Goal: Task Accomplishment & Management: Manage account settings

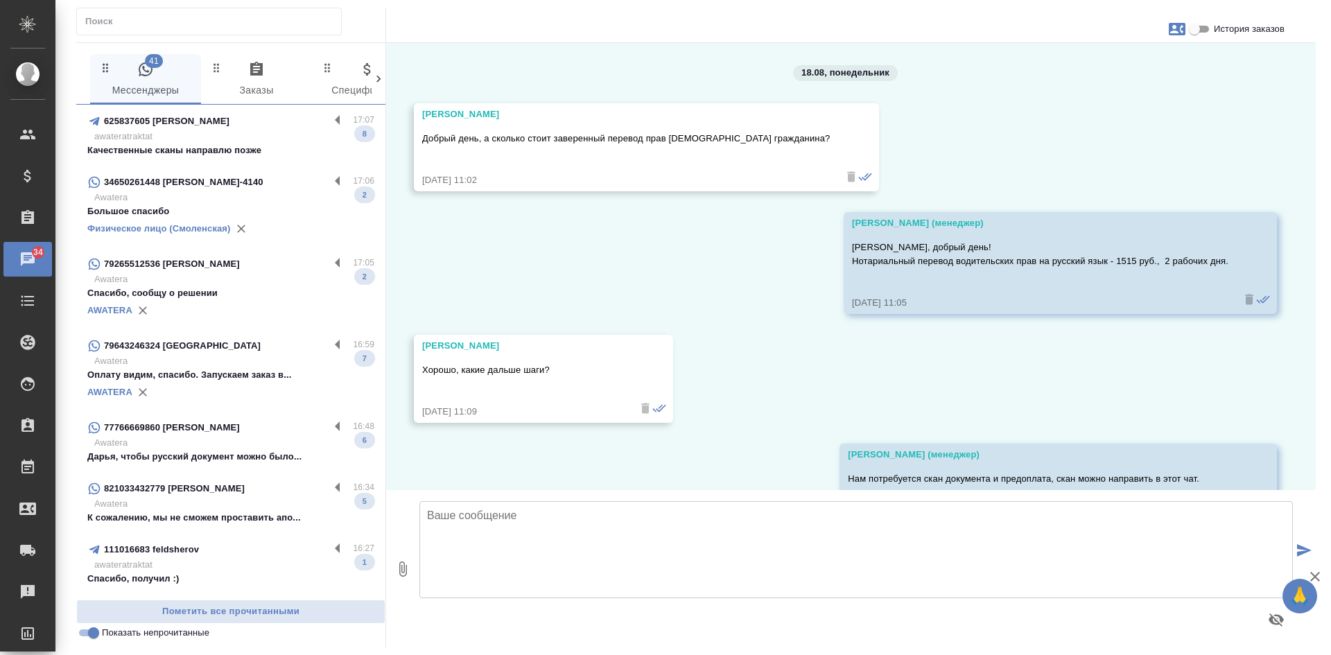
scroll to position [2967, 0]
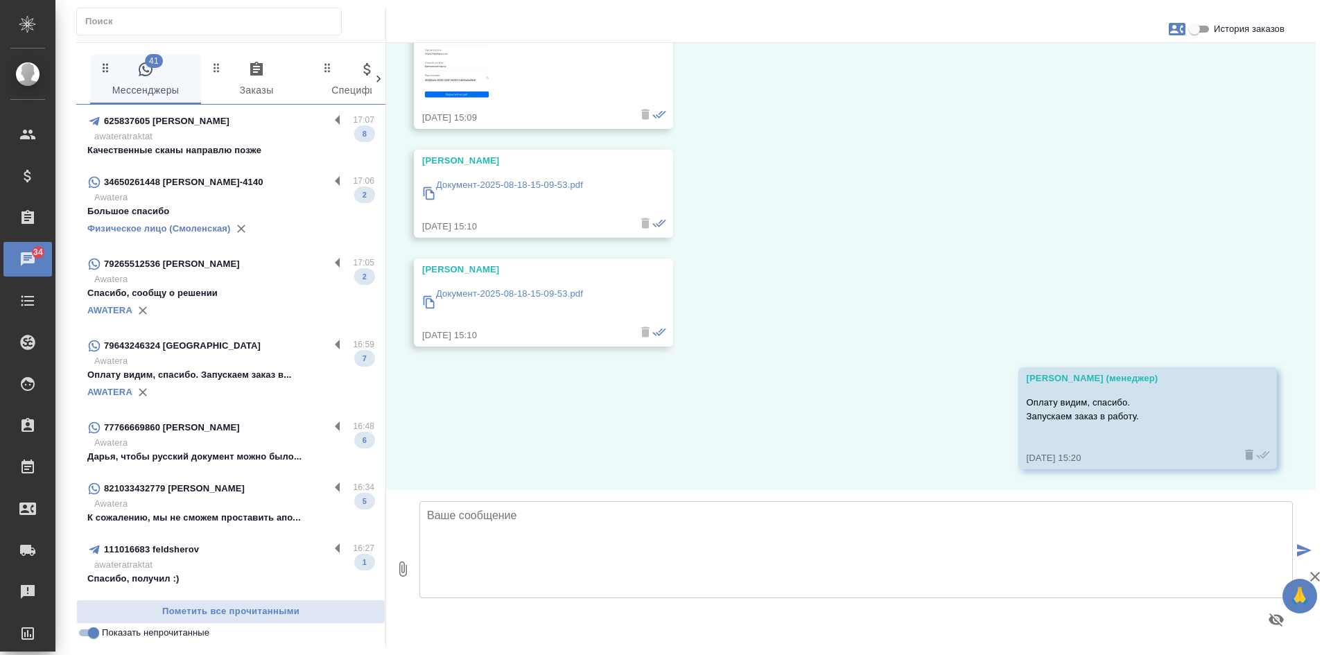
click at [243, 148] on p "Качественные сканы направлю позже" at bounding box center [230, 151] width 287 height 14
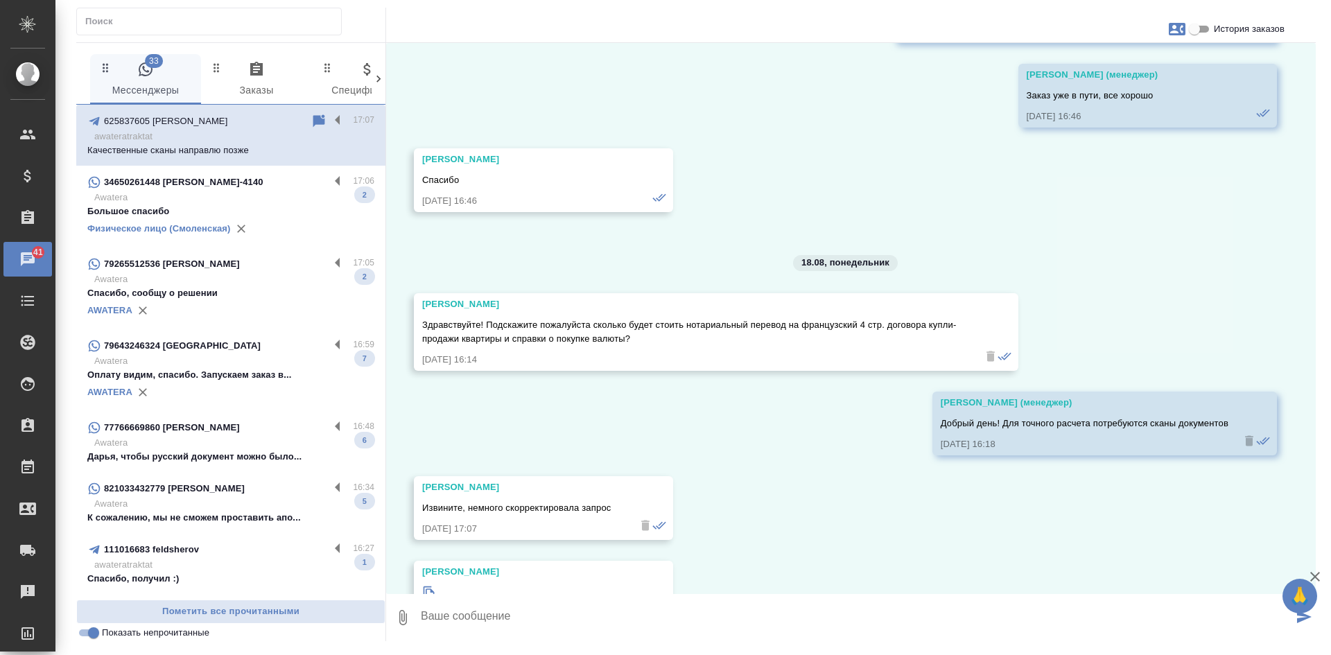
scroll to position [3833, 0]
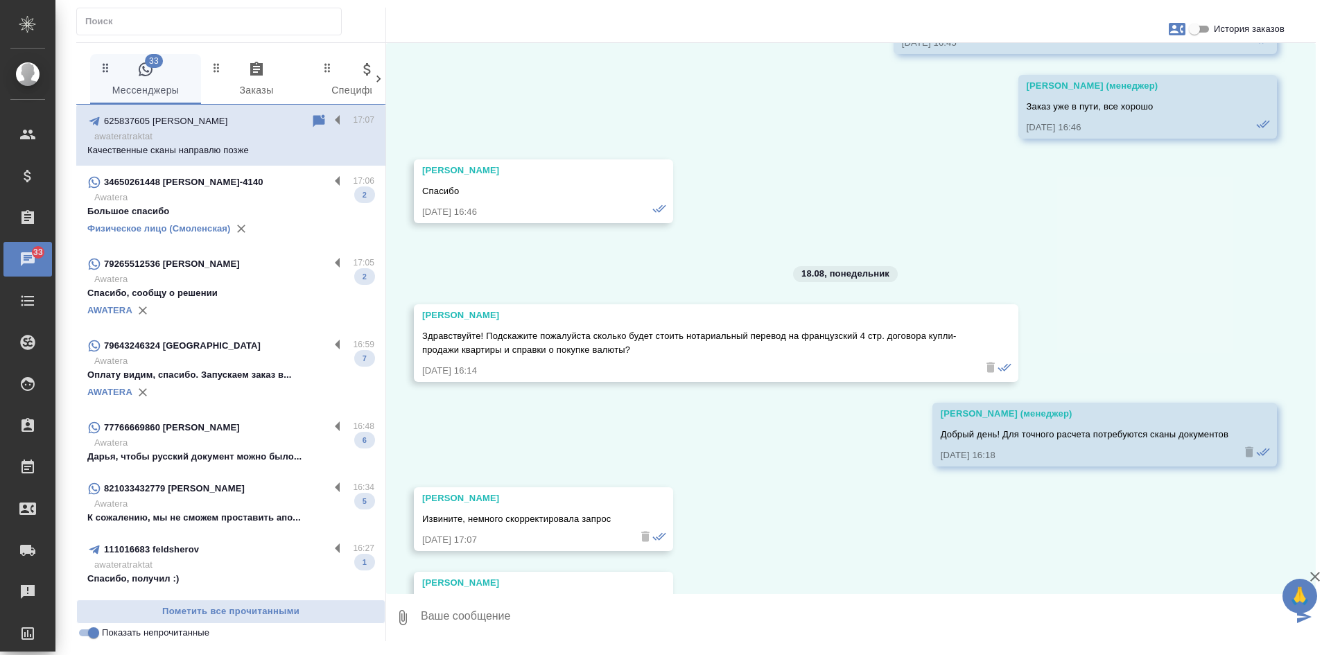
click at [313, 119] on icon at bounding box center [319, 120] width 12 height 12
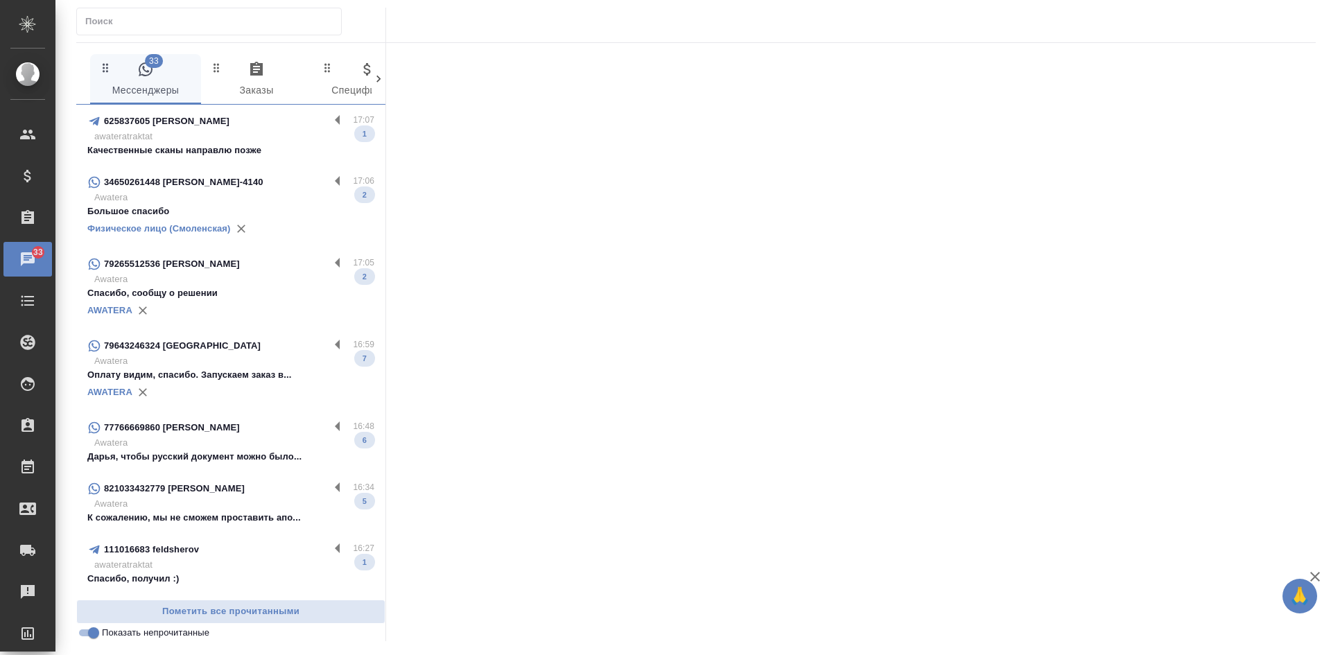
click at [259, 187] on div "34650261448 [PERSON_NAME]-4140" at bounding box center [208, 182] width 242 height 17
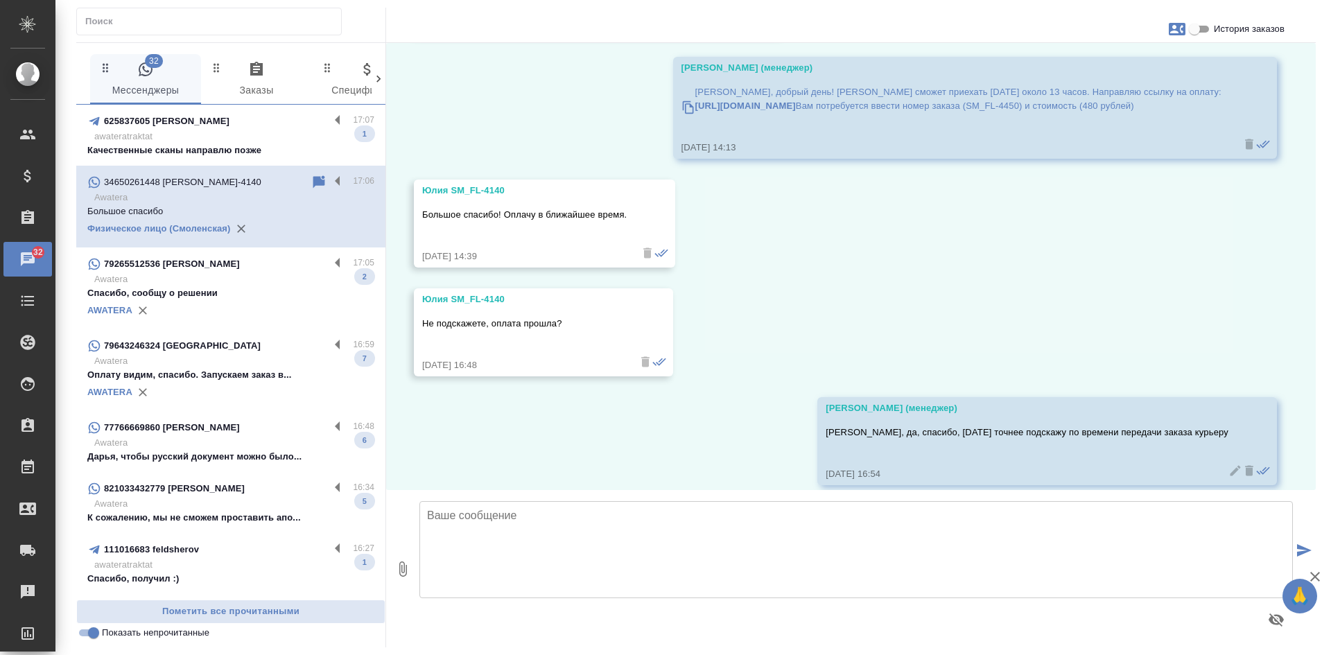
scroll to position [26123, 0]
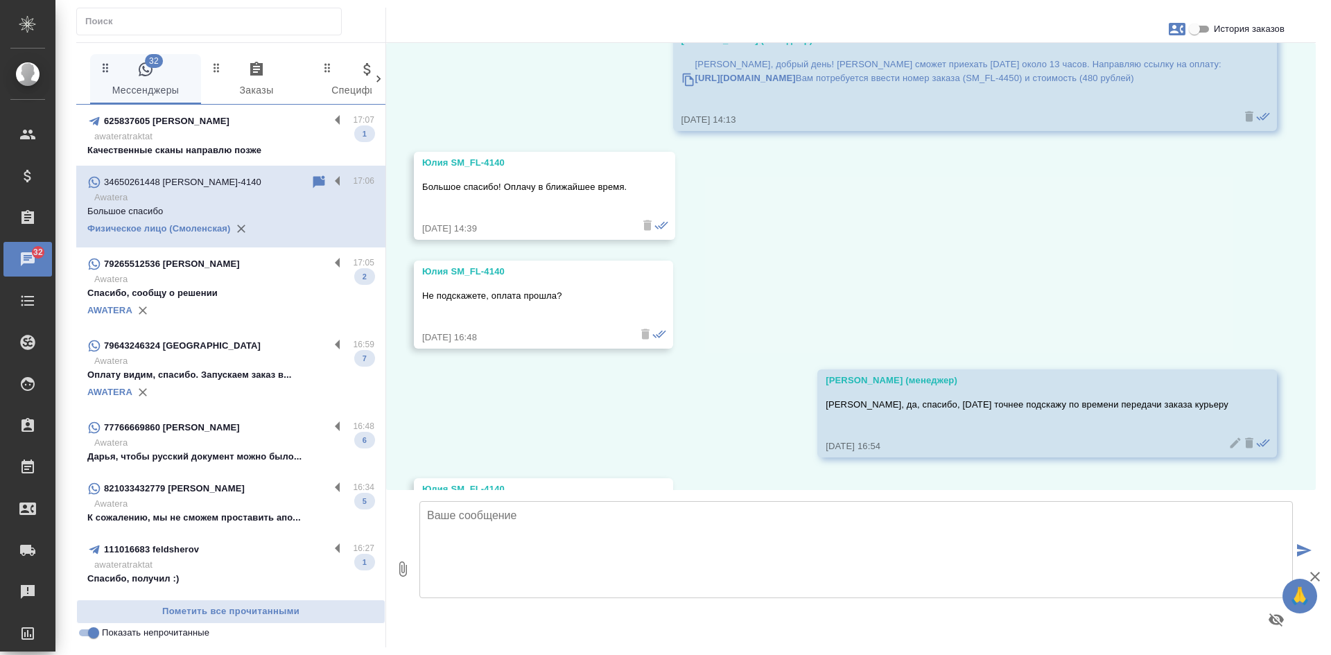
click at [235, 292] on p "Спасибо, сообщу о решении" at bounding box center [230, 293] width 287 height 14
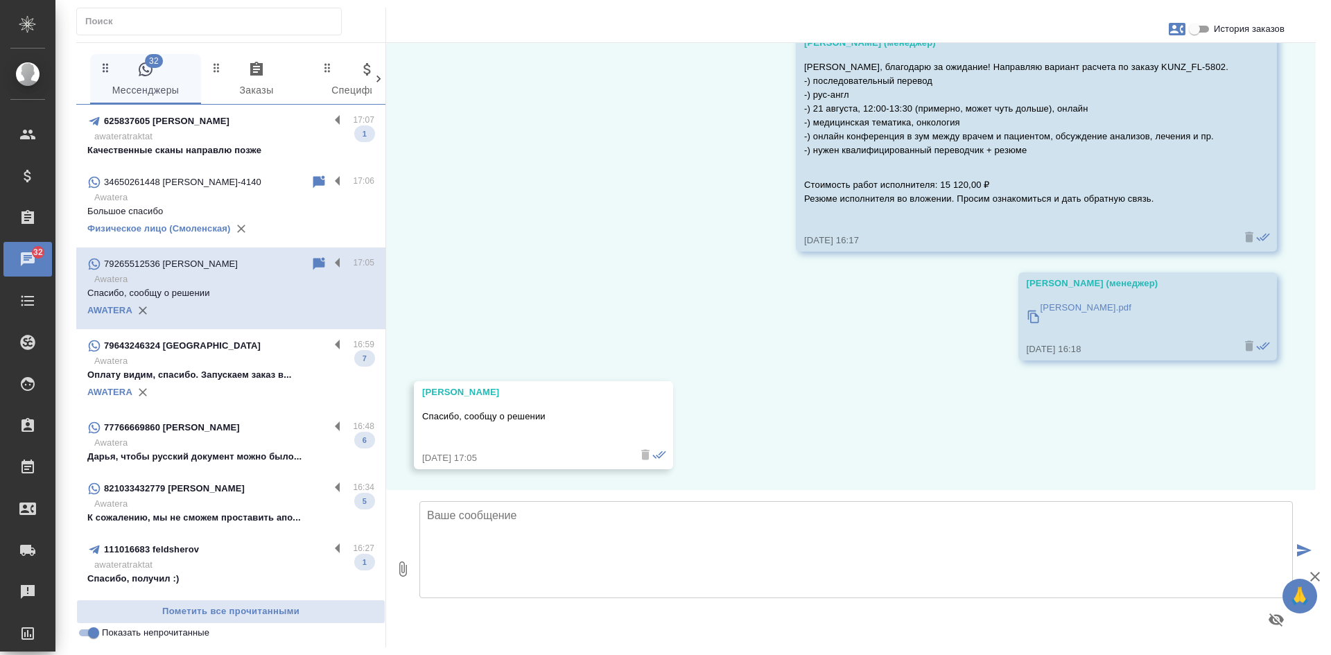
scroll to position [303, 0]
click at [1023, 479] on div "18.08, [DATE] [PERSON_NAME] (менеджер) Добрый день, [PERSON_NAME]. Вас беспокои…" at bounding box center [851, 266] width 930 height 447
click at [228, 381] on p "Оплату видим, спасибо. Запускаем заказ в..." at bounding box center [230, 375] width 287 height 14
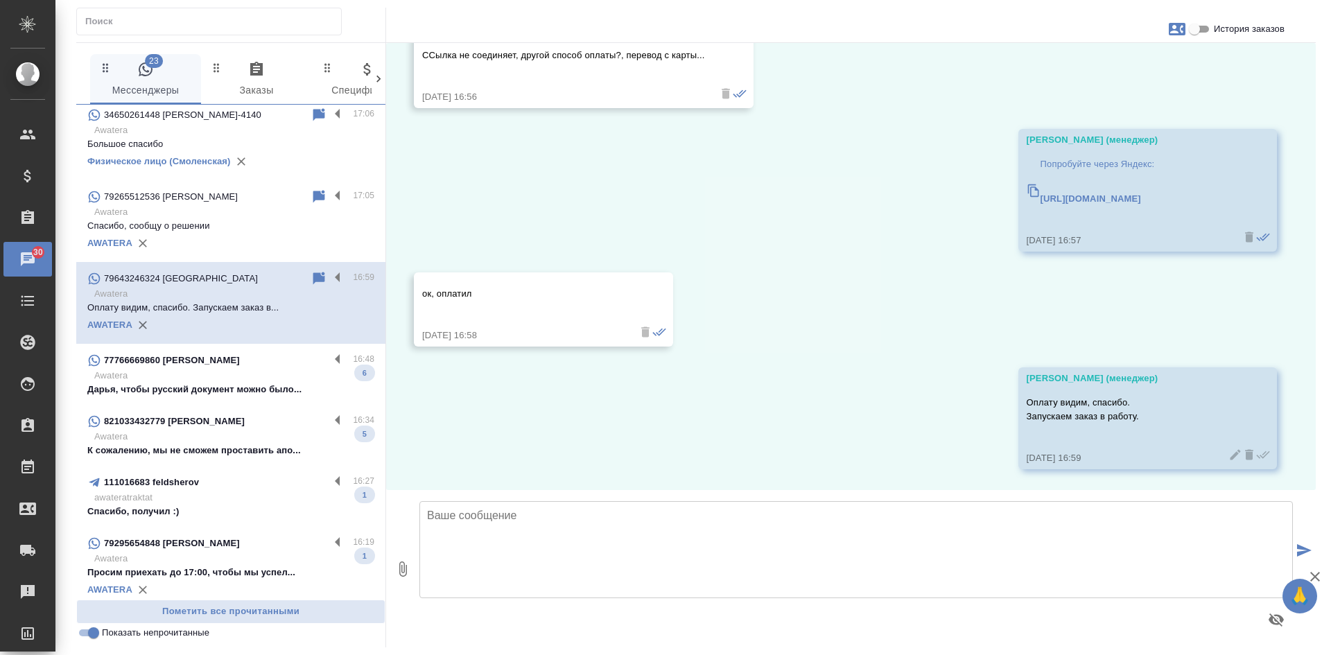
scroll to position [69, 0]
click at [237, 382] on p "Дарья, чтобы русский документ можно было..." at bounding box center [230, 388] width 287 height 14
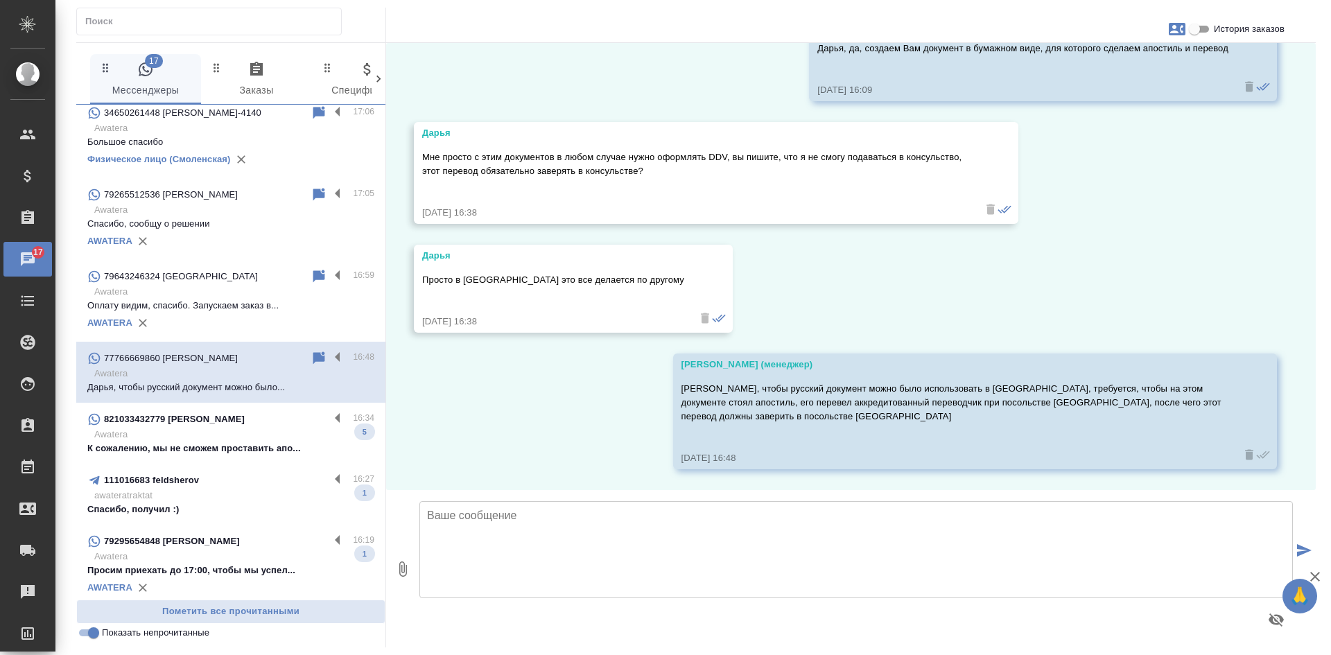
scroll to position [5898, 0]
click at [207, 415] on div "821033432779 [PERSON_NAME]" at bounding box center [208, 419] width 242 height 17
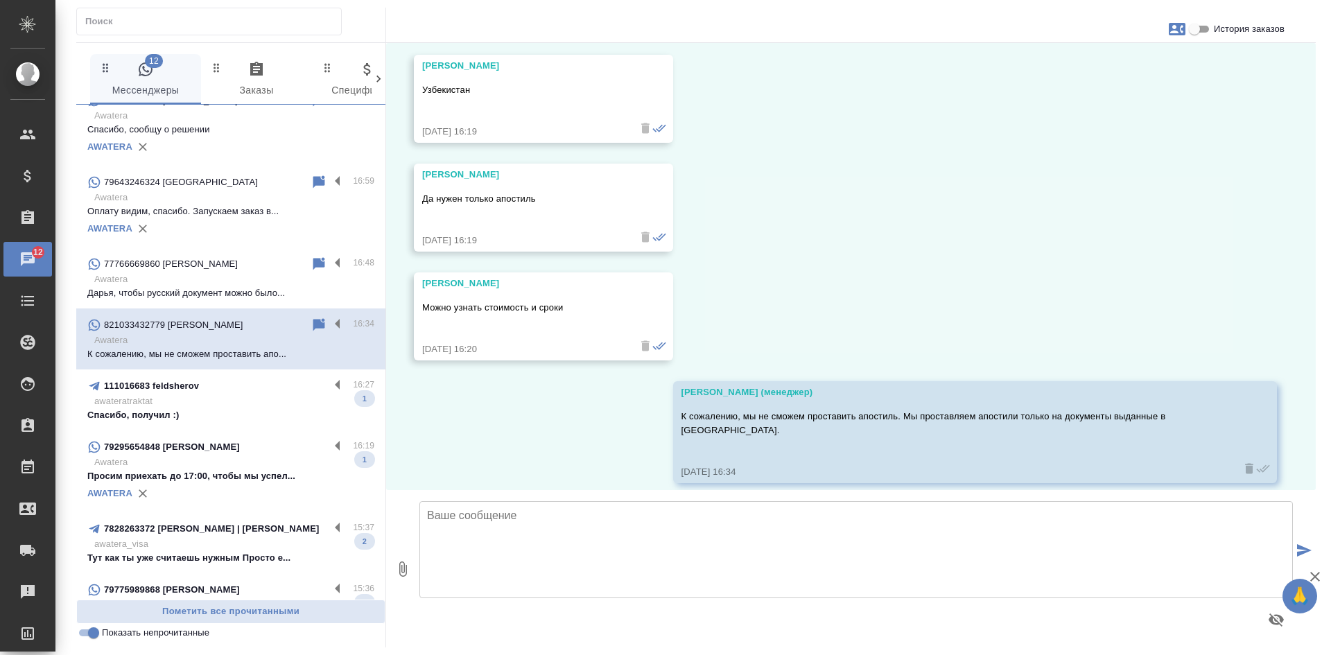
scroll to position [208, 0]
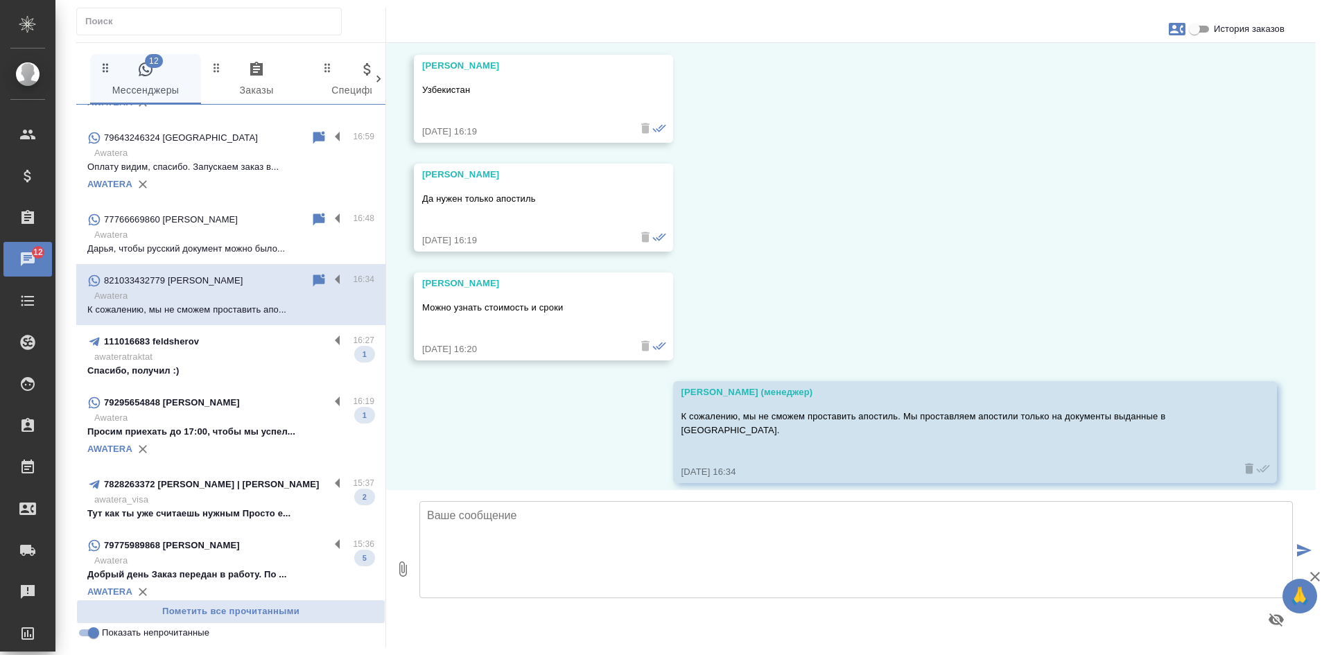
click at [207, 352] on p "awateratraktat" at bounding box center [234, 357] width 280 height 14
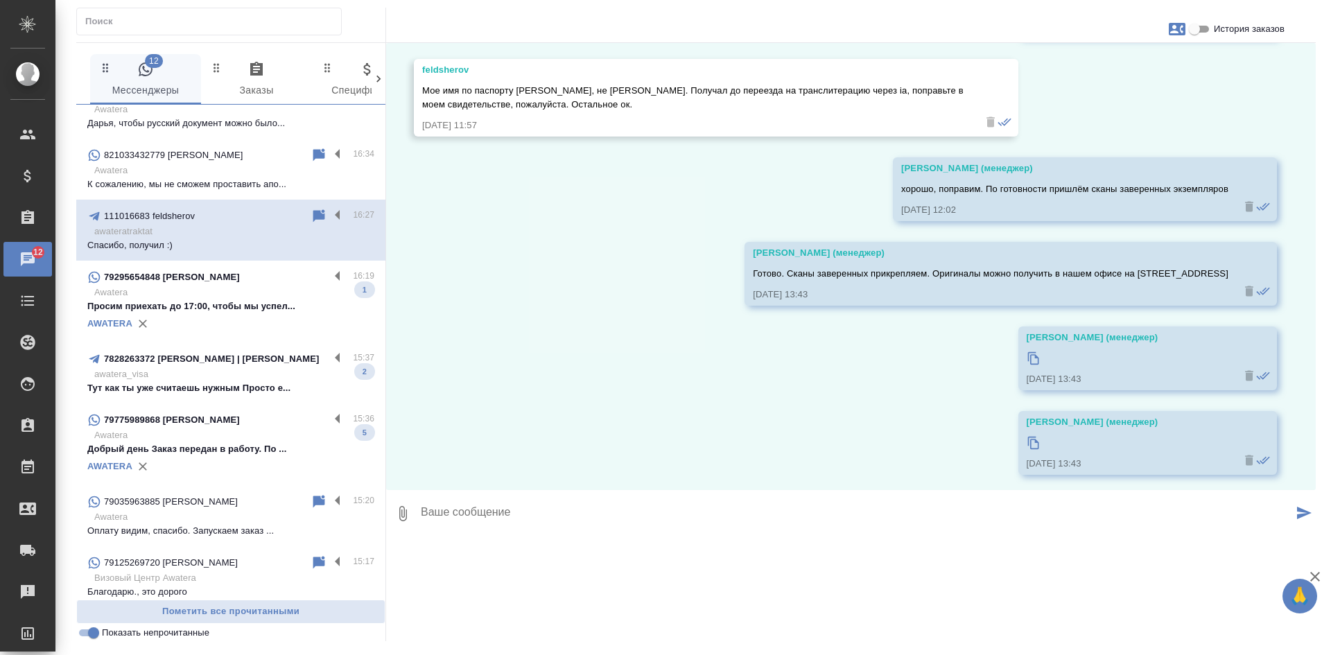
scroll to position [347, 0]
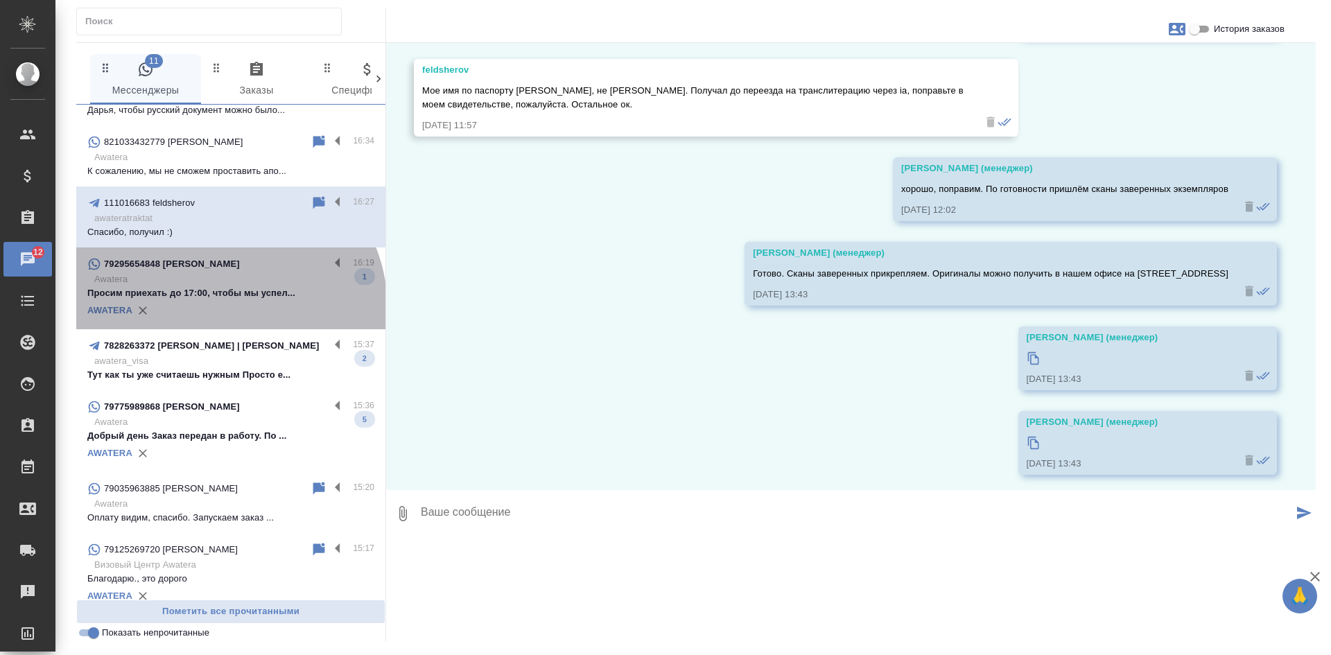
click at [224, 308] on div "AWATERA" at bounding box center [230, 310] width 287 height 21
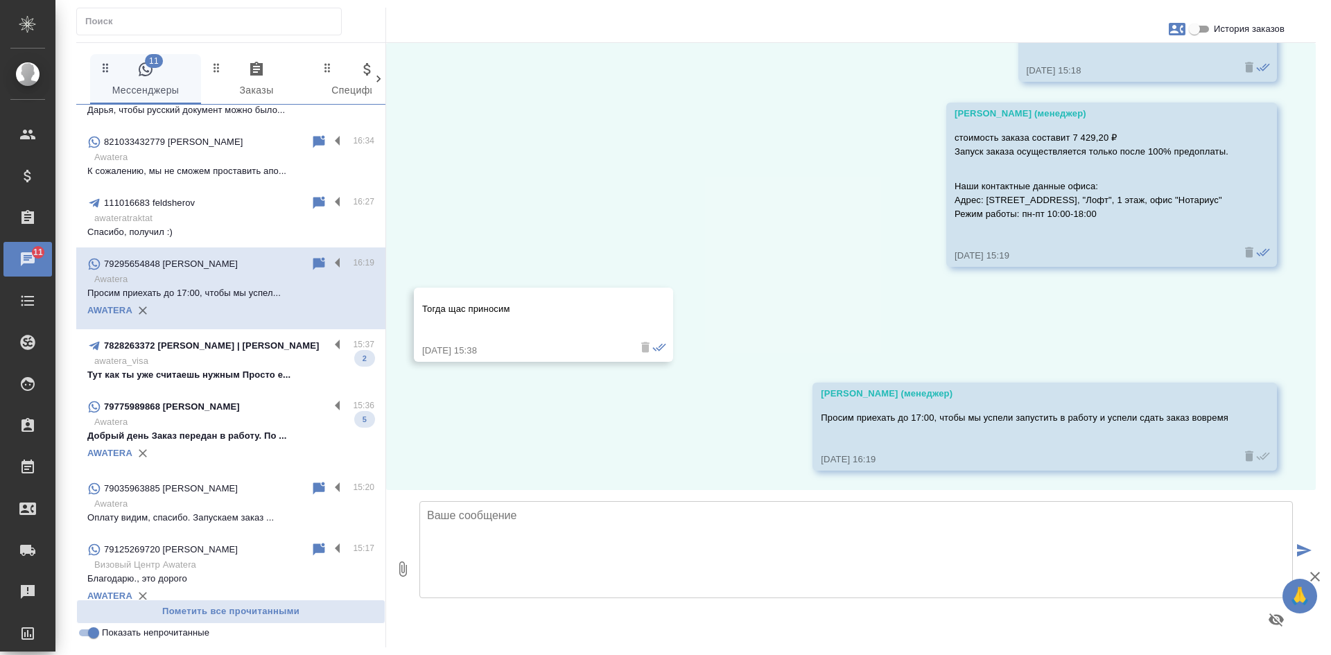
scroll to position [1774, 0]
click at [221, 372] on p "Тут как ты уже считаешь нужным Просто е..." at bounding box center [230, 375] width 287 height 14
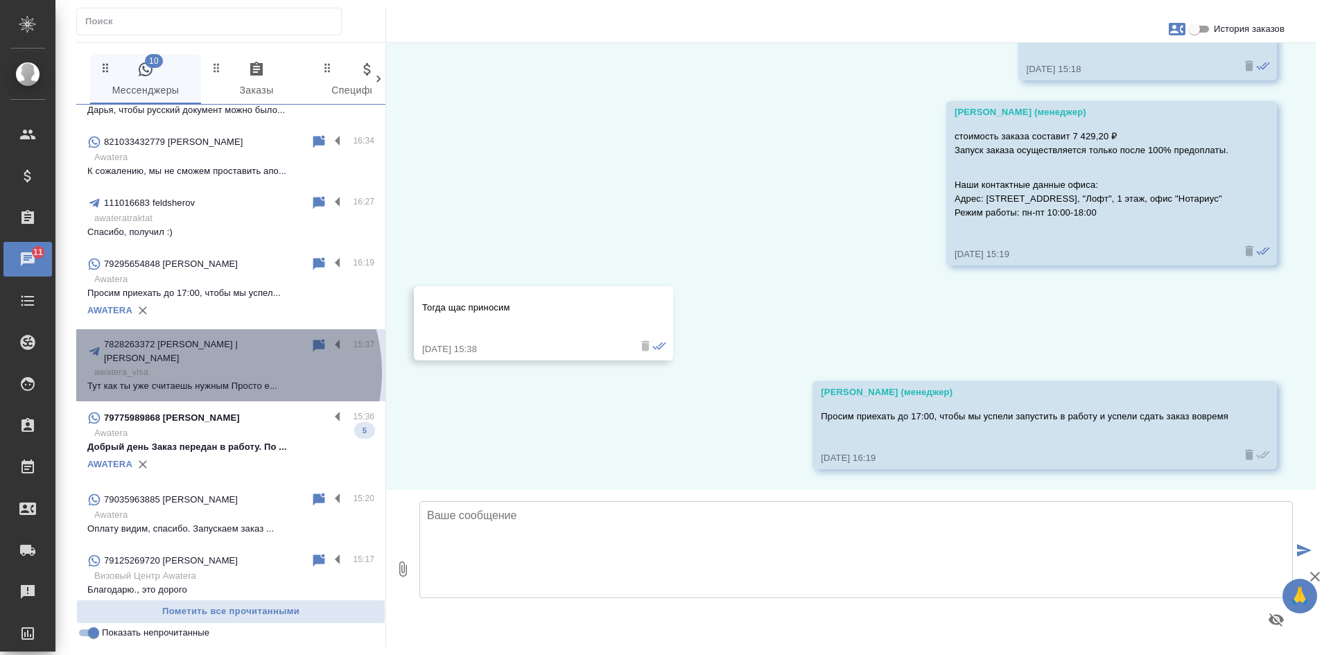
click at [221, 379] on p "Тут как ты уже считаешь нужным Просто е..." at bounding box center [230, 386] width 287 height 14
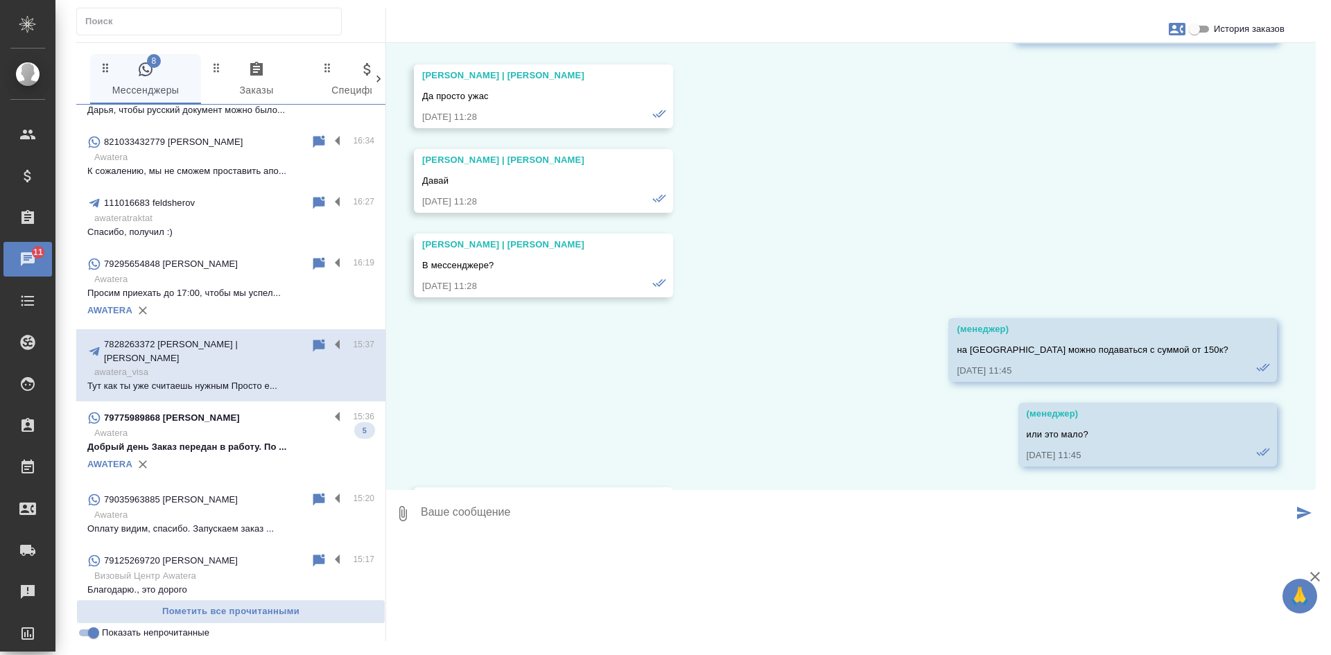
click at [229, 415] on div "79775989868 [PERSON_NAME]" at bounding box center [208, 418] width 242 height 17
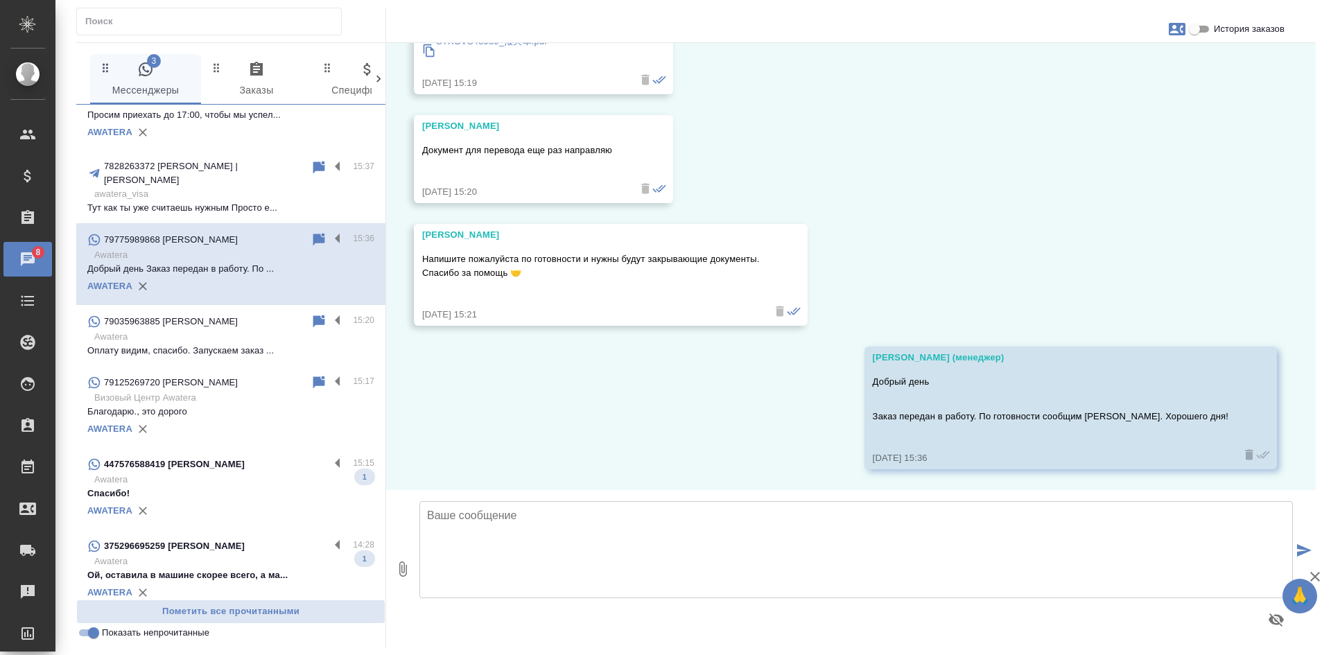
scroll to position [526, 0]
click at [213, 486] on p "Спасибо!" at bounding box center [230, 493] width 287 height 14
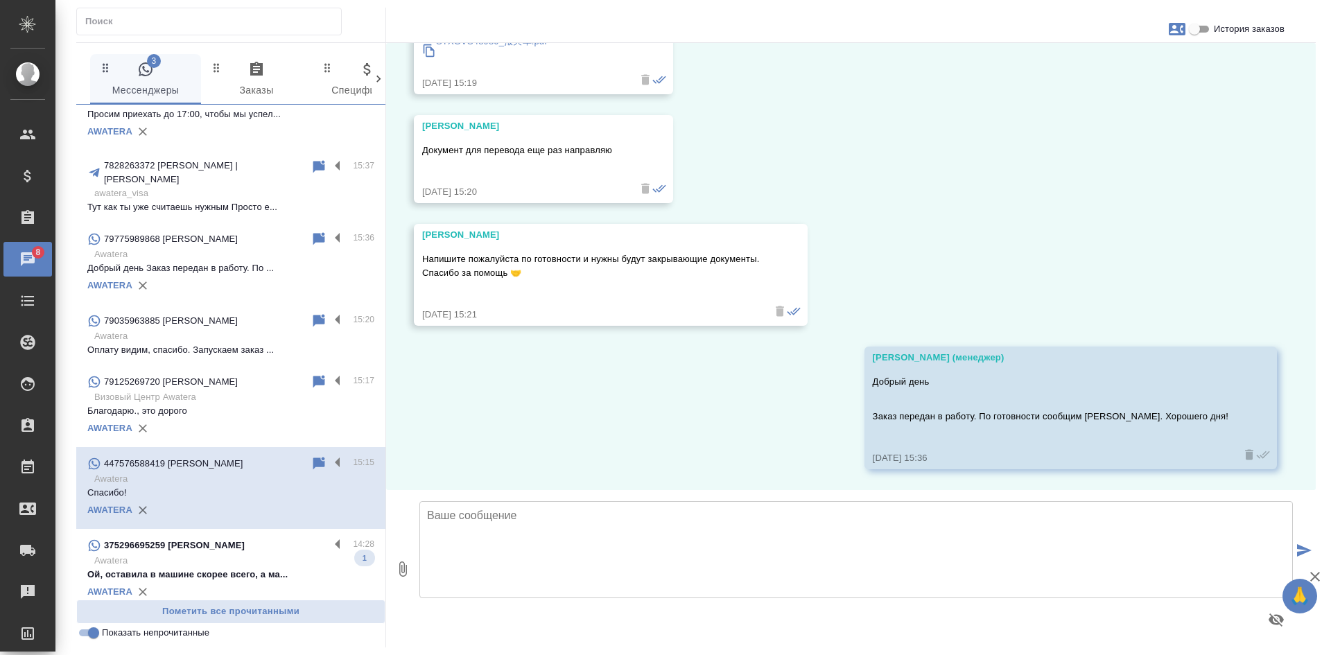
scroll to position [634, 0]
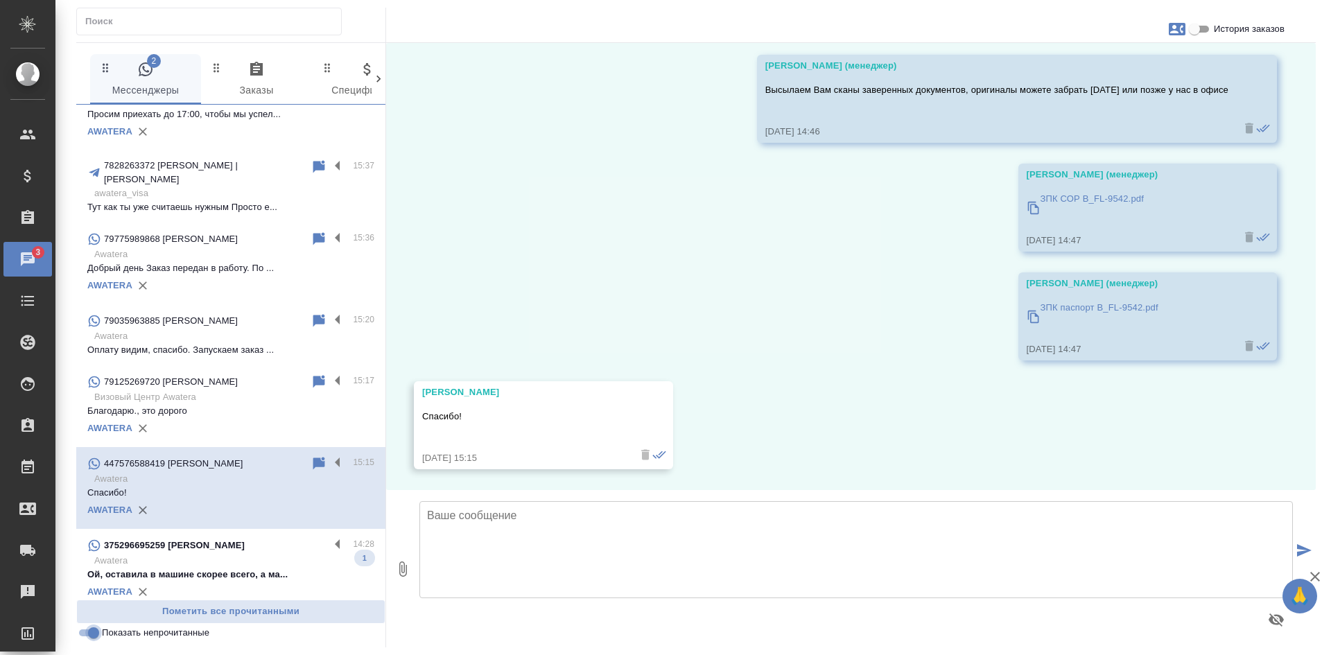
click at [90, 635] on input "Показать непрочитанные" at bounding box center [94, 633] width 50 height 17
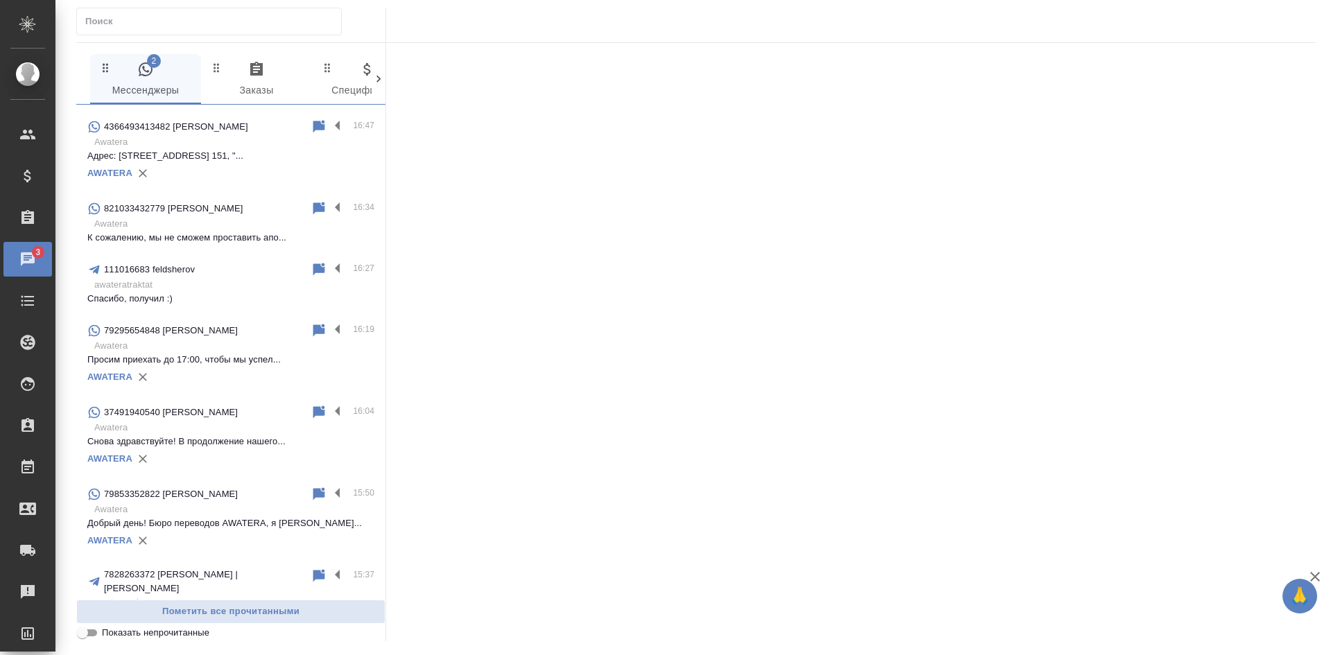
scroll to position [782, 0]
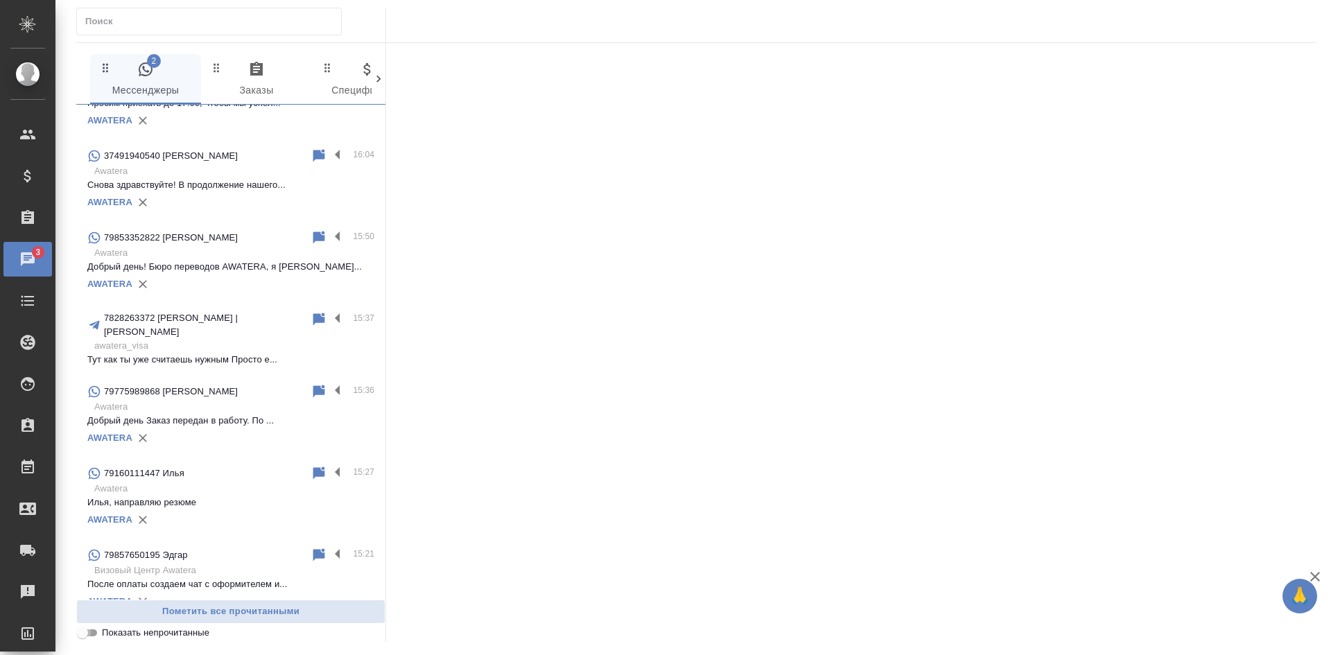
click at [90, 635] on input "Показать непрочитанные" at bounding box center [83, 633] width 50 height 17
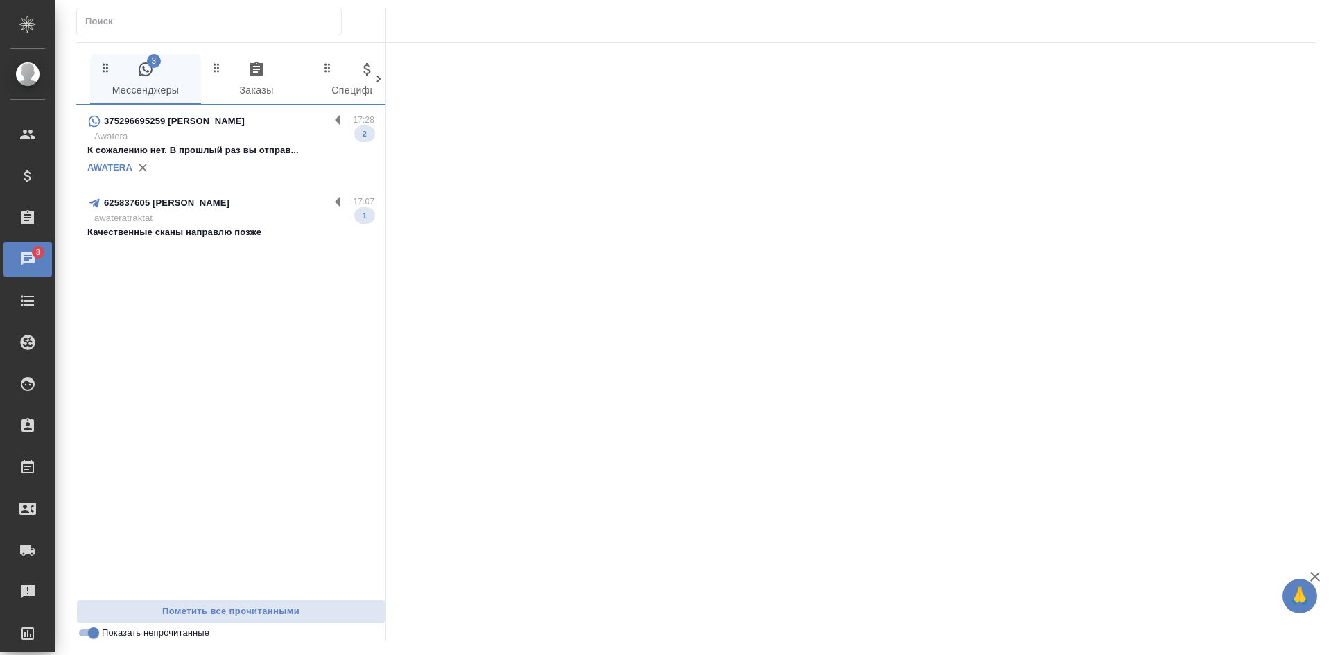
click at [224, 145] on p "К сожалению нет. В прошлый раз вы отправ..." at bounding box center [230, 151] width 287 height 14
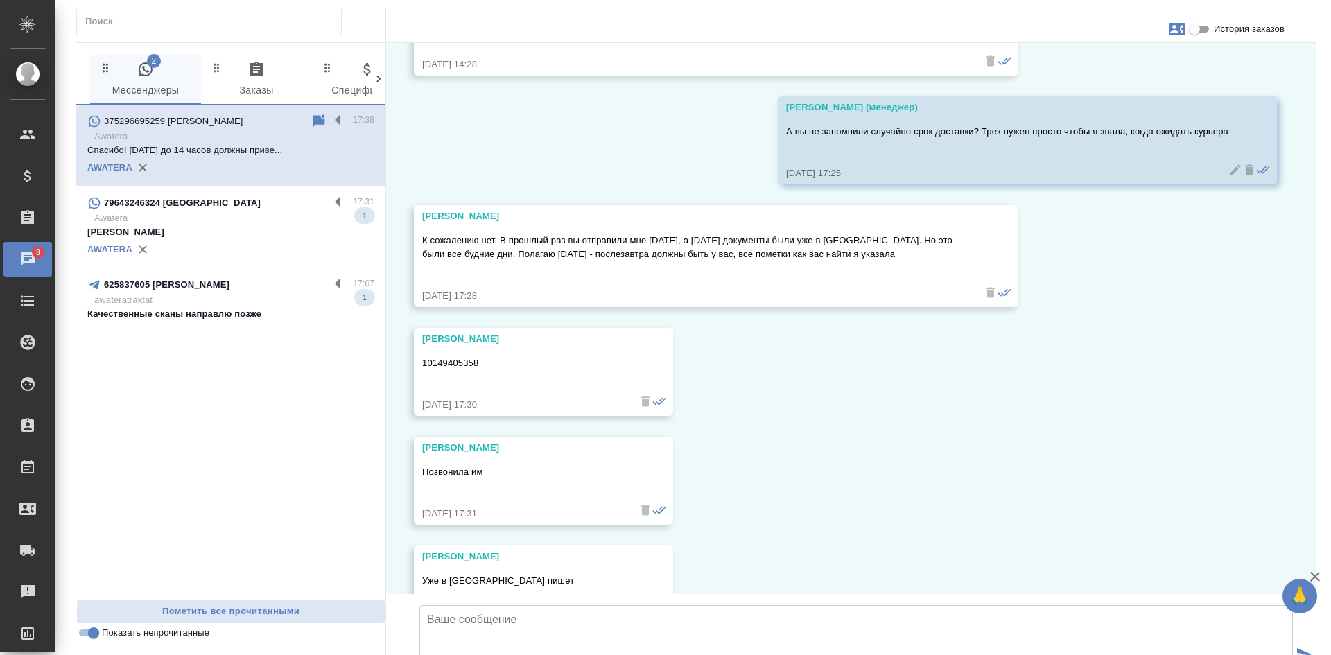
scroll to position [8402, 0]
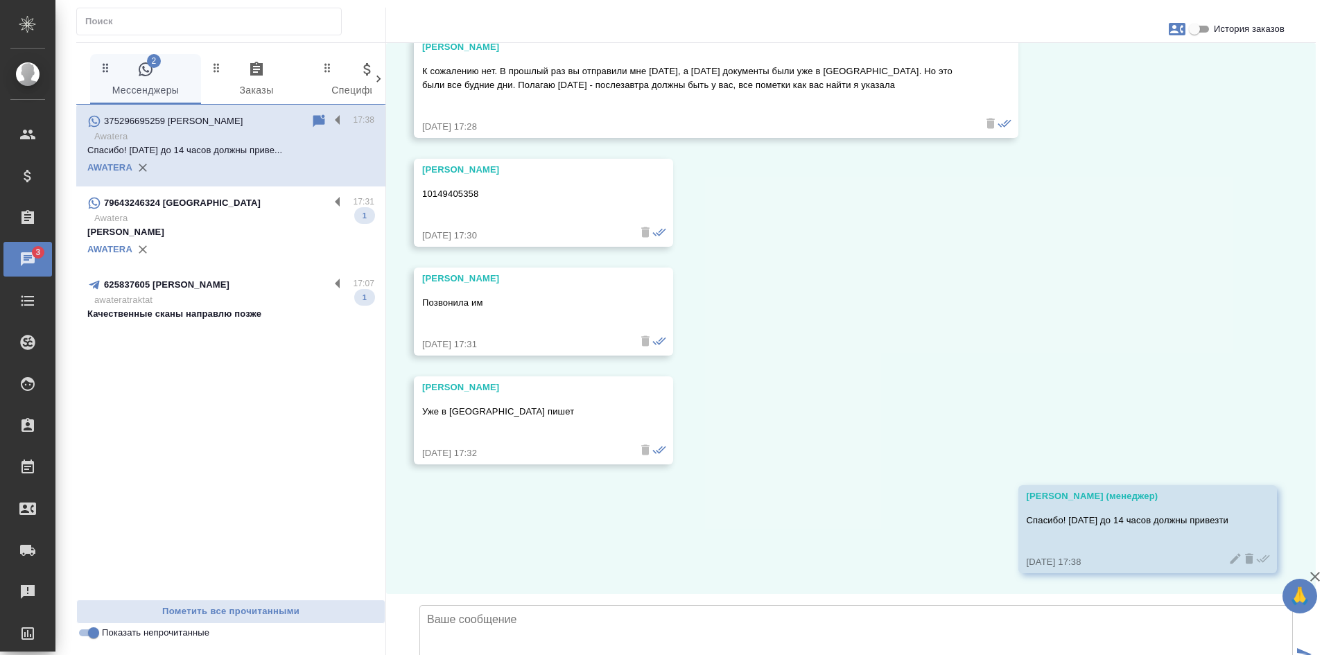
click at [193, 220] on p "Awatera" at bounding box center [234, 218] width 280 height 14
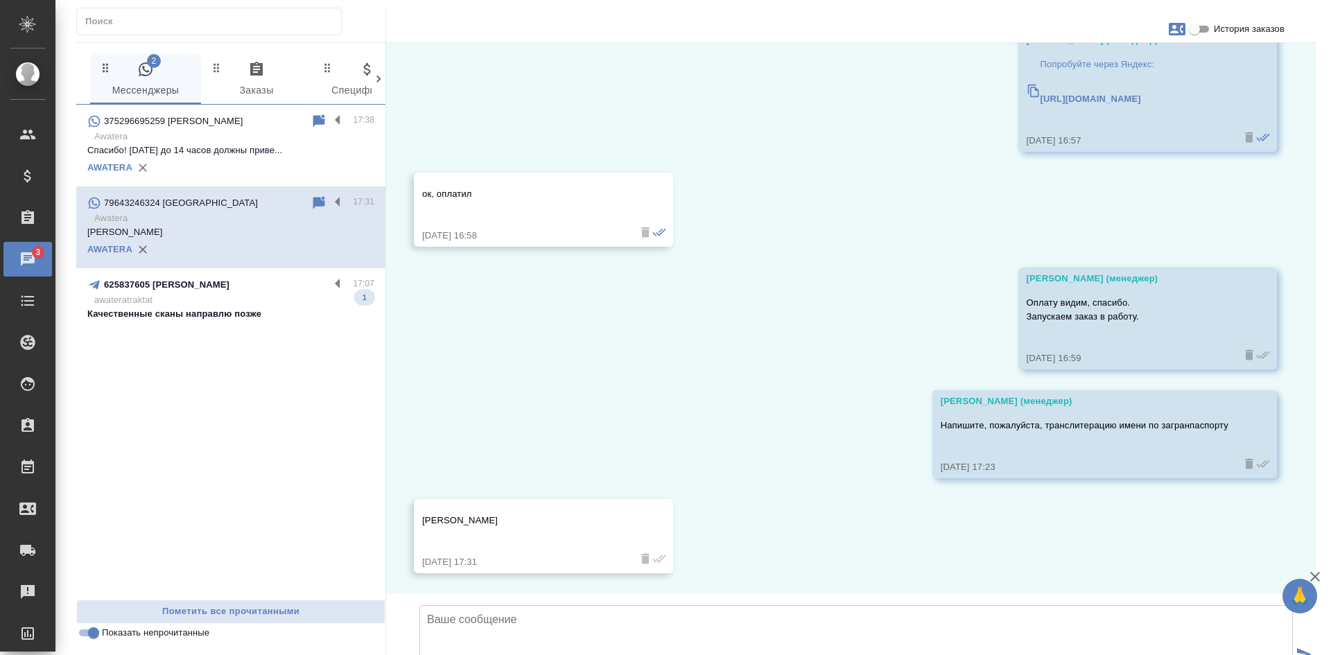
scroll to position [1329, 0]
click at [94, 635] on input "Показать непрочитанные" at bounding box center [94, 633] width 50 height 17
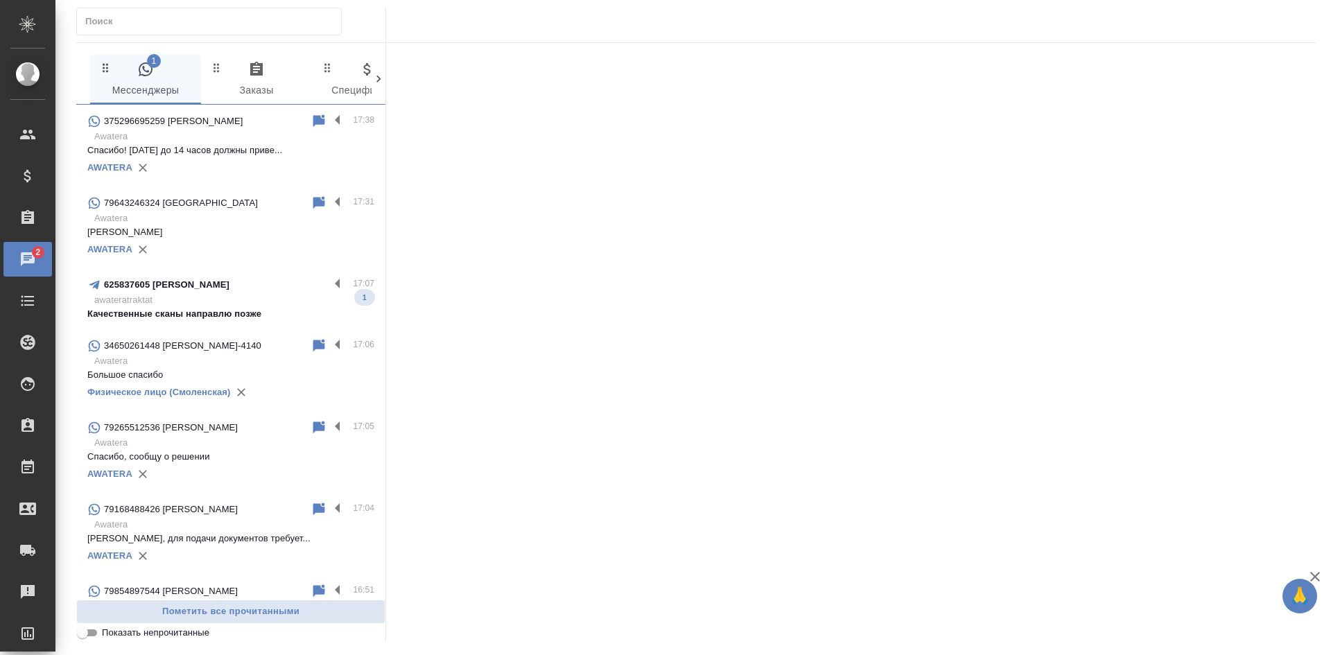
click at [94, 635] on input "Показать непрочитанные" at bounding box center [83, 633] width 50 height 17
checkbox input "true"
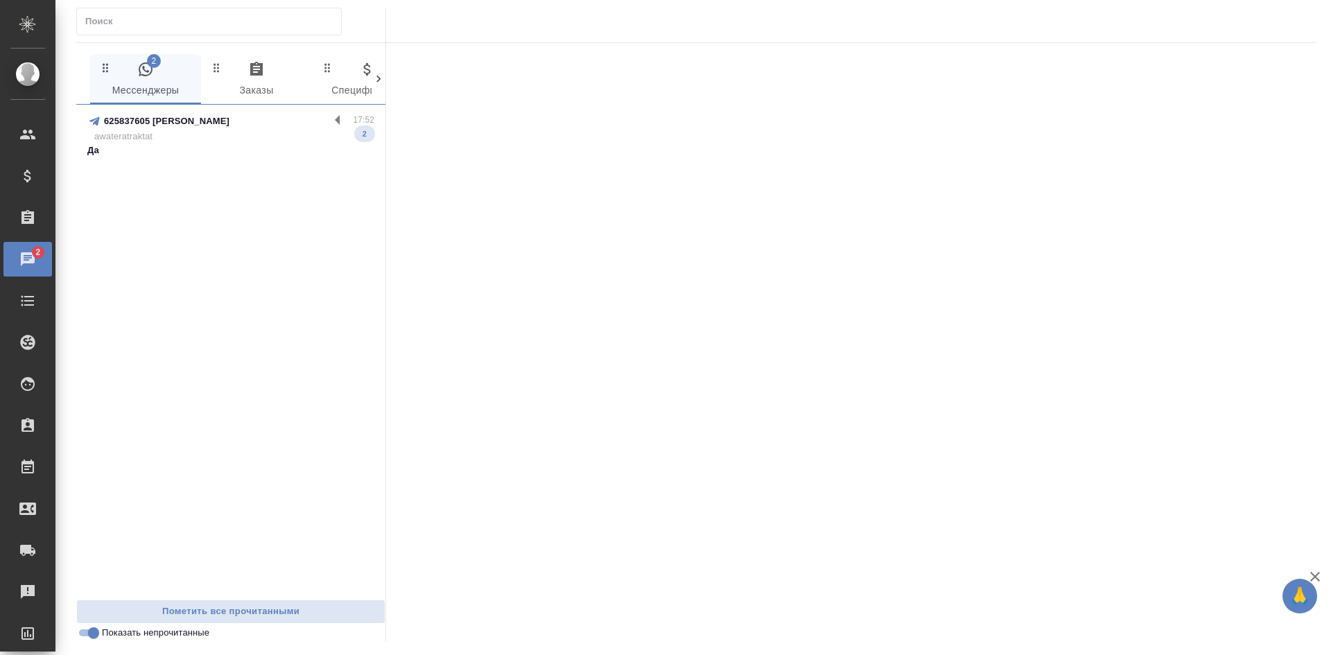
click at [173, 134] on p "awateratraktat" at bounding box center [234, 137] width 280 height 14
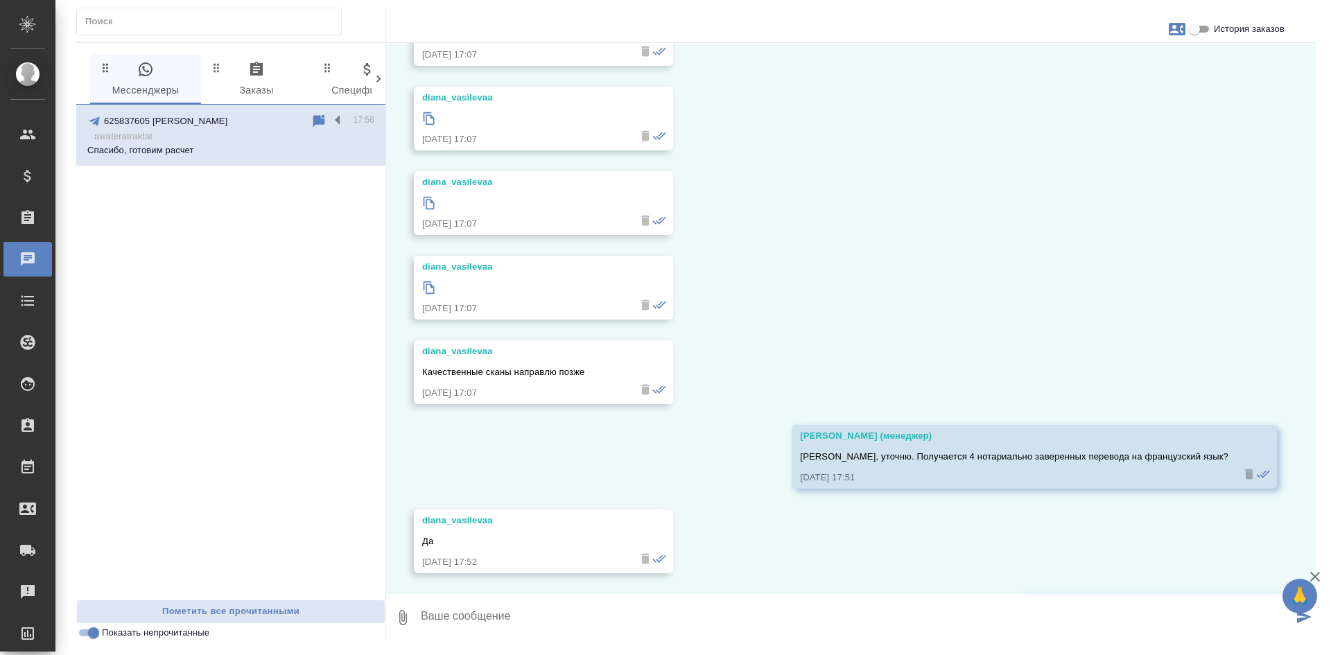
scroll to position [4572, 0]
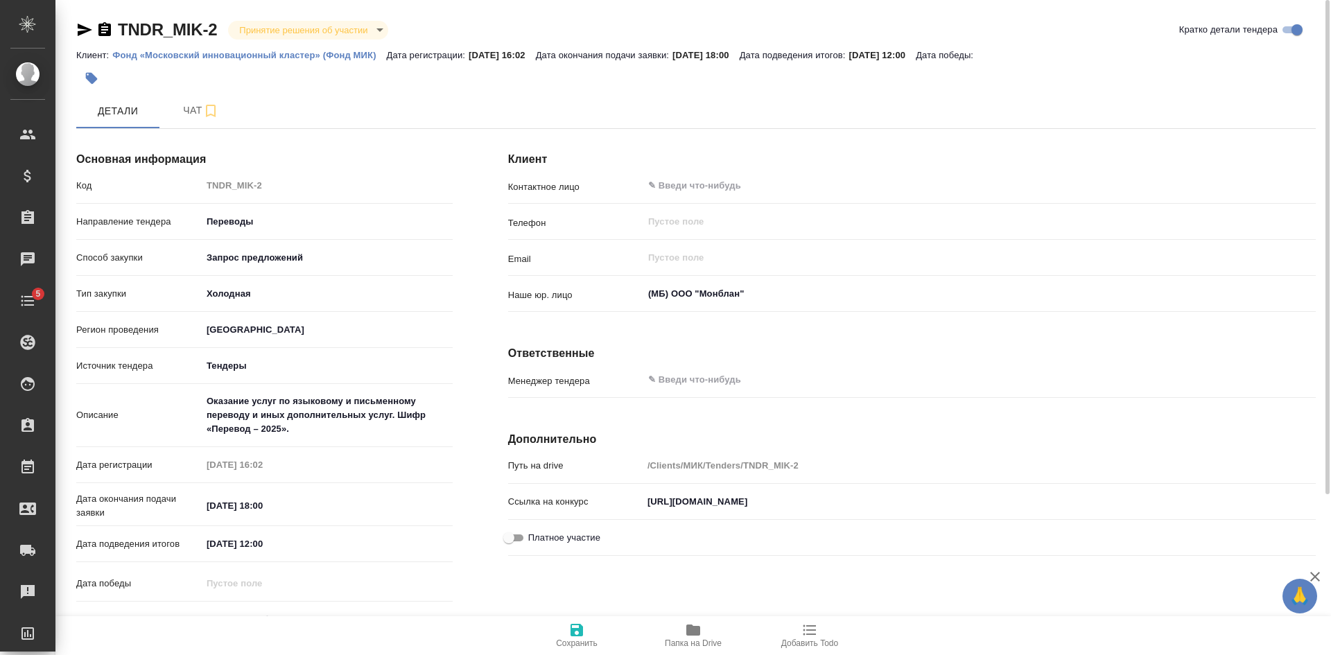
click at [270, 31] on body "🙏 .cls-1 fill:#fff; AWATERA [PERSON_NAME] Спецификации Заказы Чаты 5 Todo Проек…" at bounding box center [665, 327] width 1331 height 655
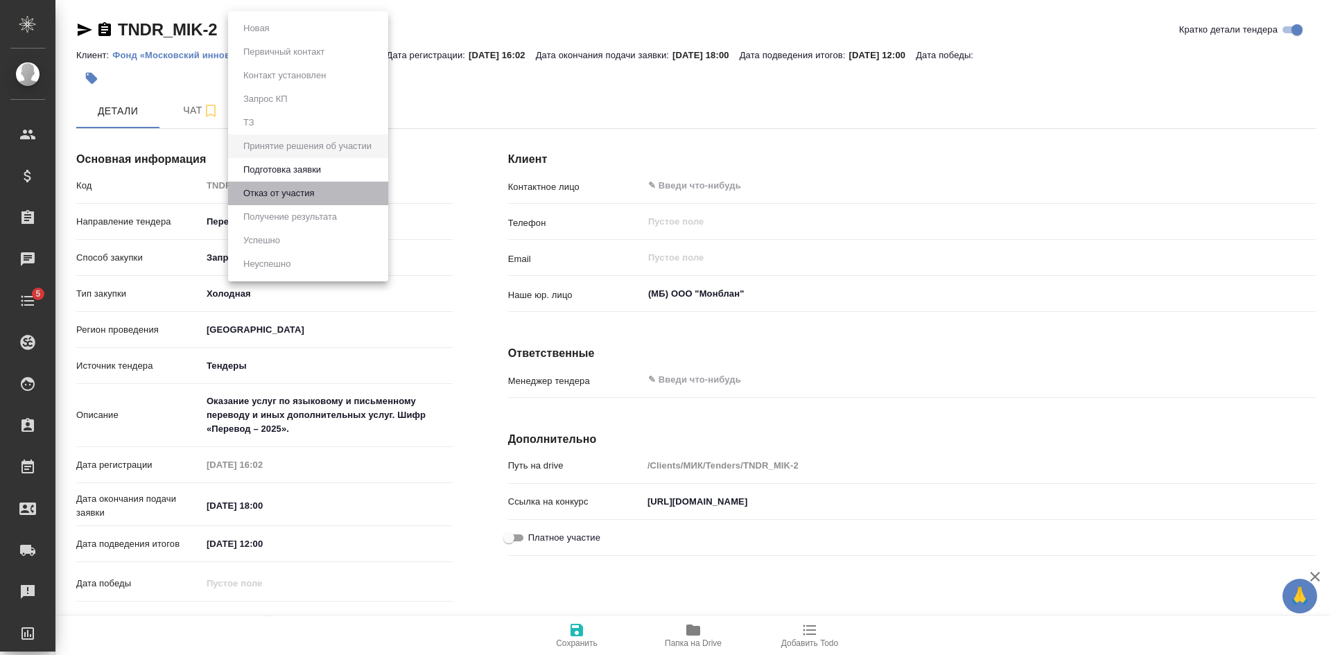
click at [274, 36] on button "Отказ от участия" at bounding box center [256, 28] width 35 height 15
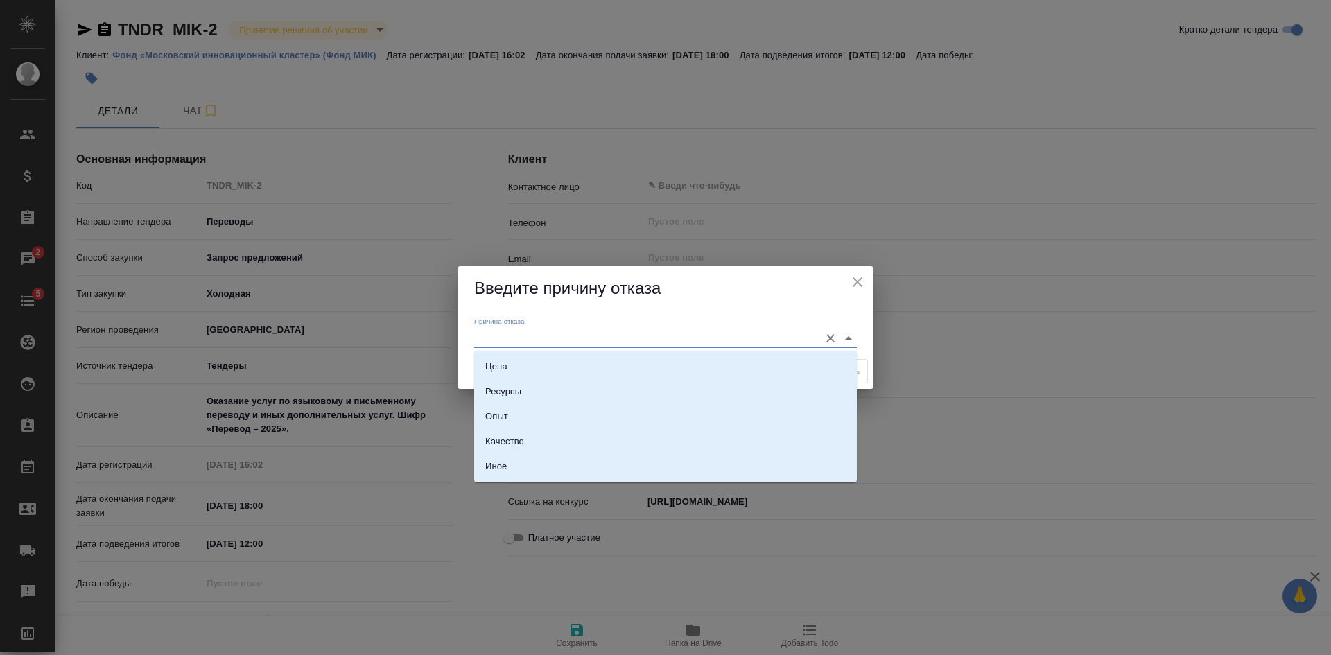
click at [596, 338] on input "Причина отказа" at bounding box center [643, 337] width 338 height 19
click at [553, 458] on li "Иное" at bounding box center [665, 466] width 383 height 25
type input "Иное"
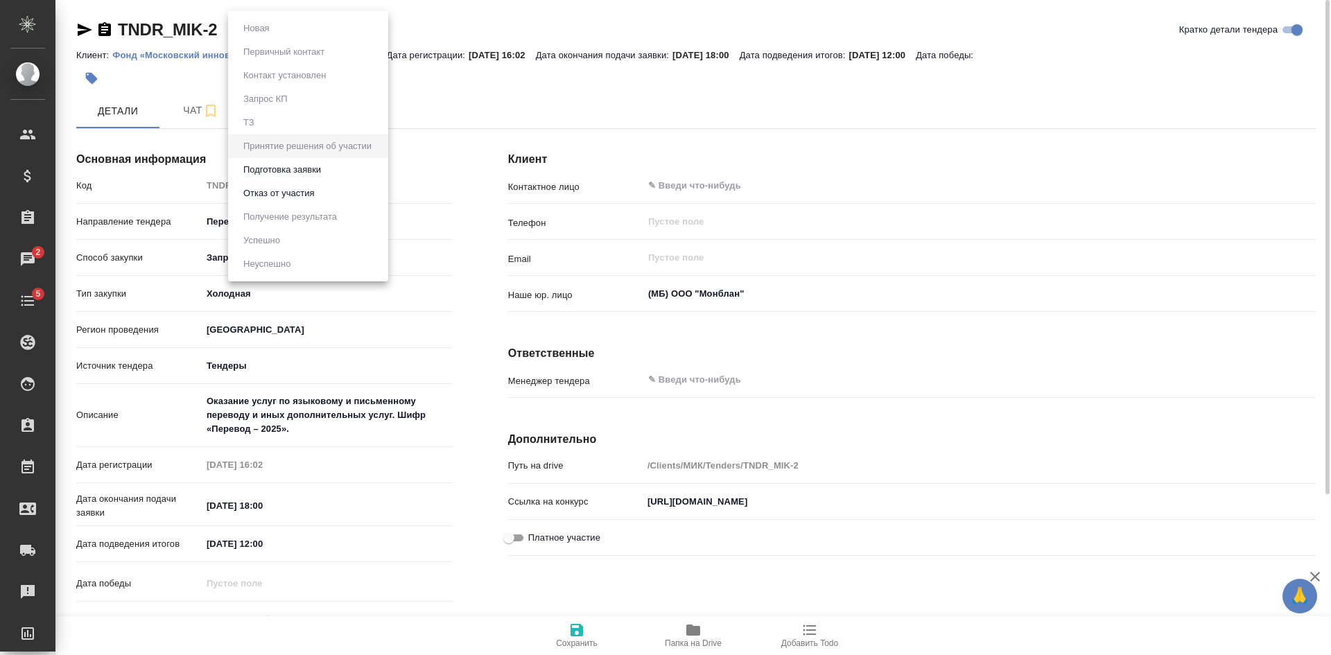
click at [338, 31] on body "🙏 .cls-1 fill:#fff; AWATERA Kasatkina Aleksandra Клиенты Спецификации Заказы 2 …" at bounding box center [665, 327] width 1331 height 655
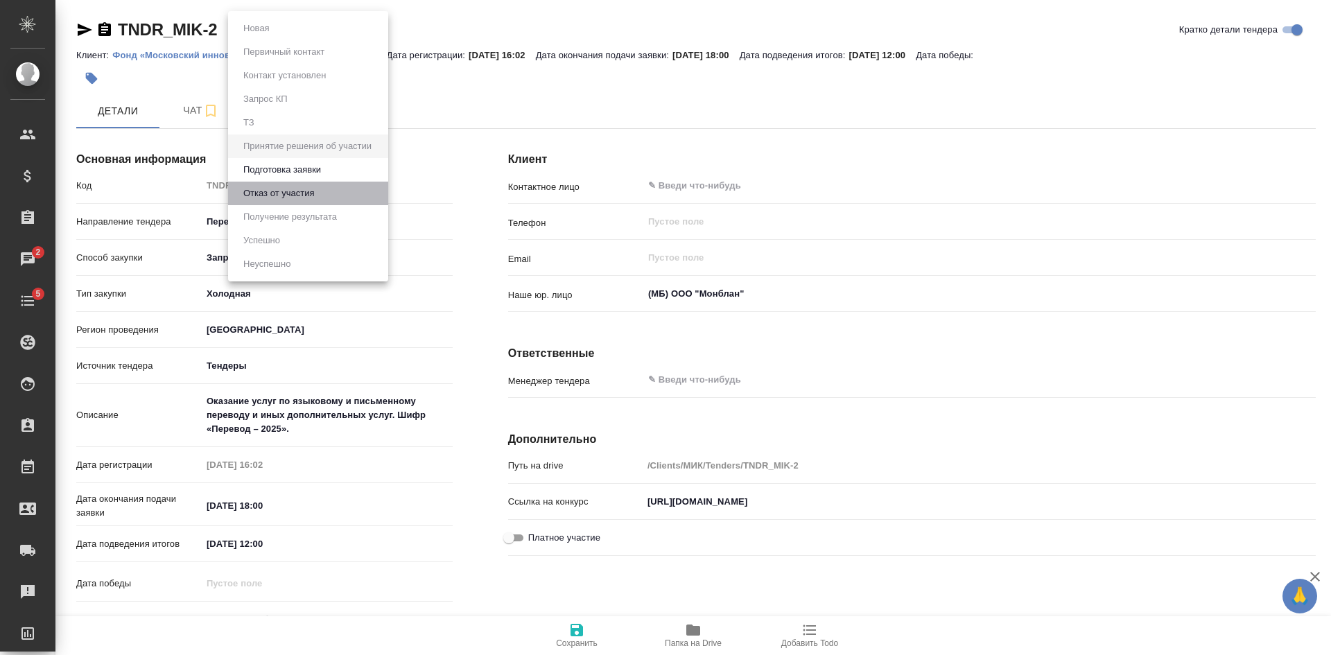
click at [274, 36] on button "Отказ от участия" at bounding box center [256, 28] width 35 height 15
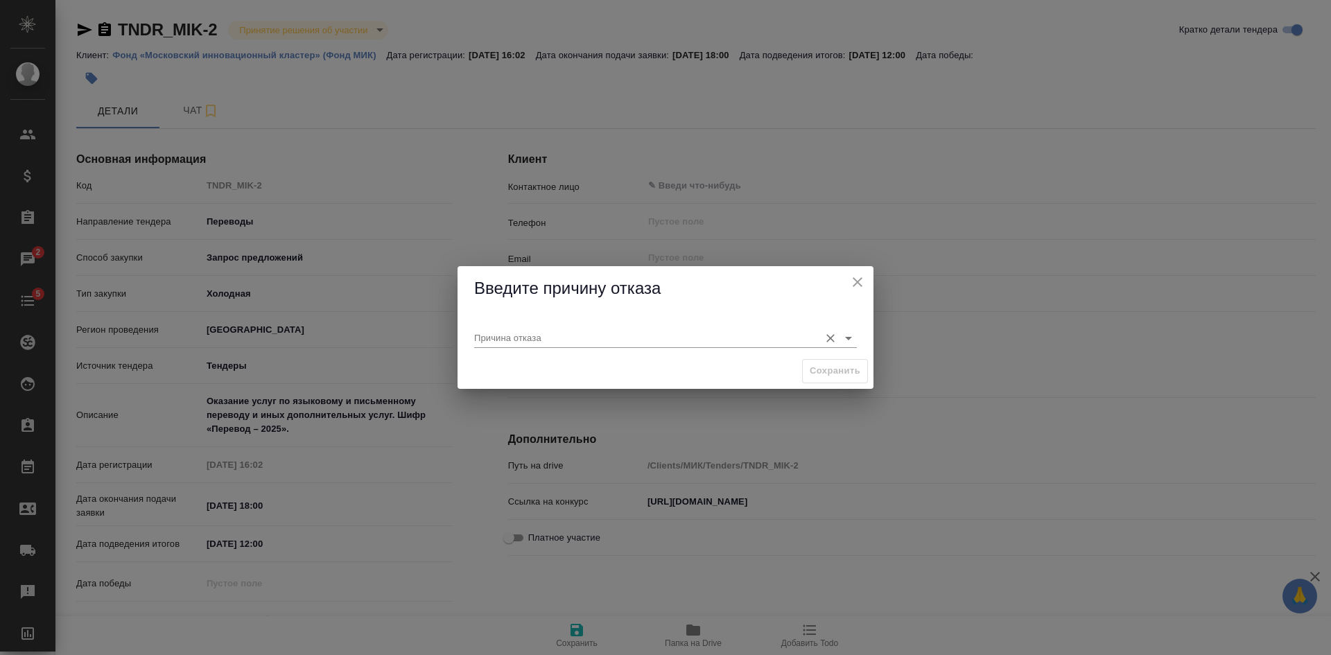
click at [519, 334] on input "Причина отказа" at bounding box center [643, 337] width 338 height 19
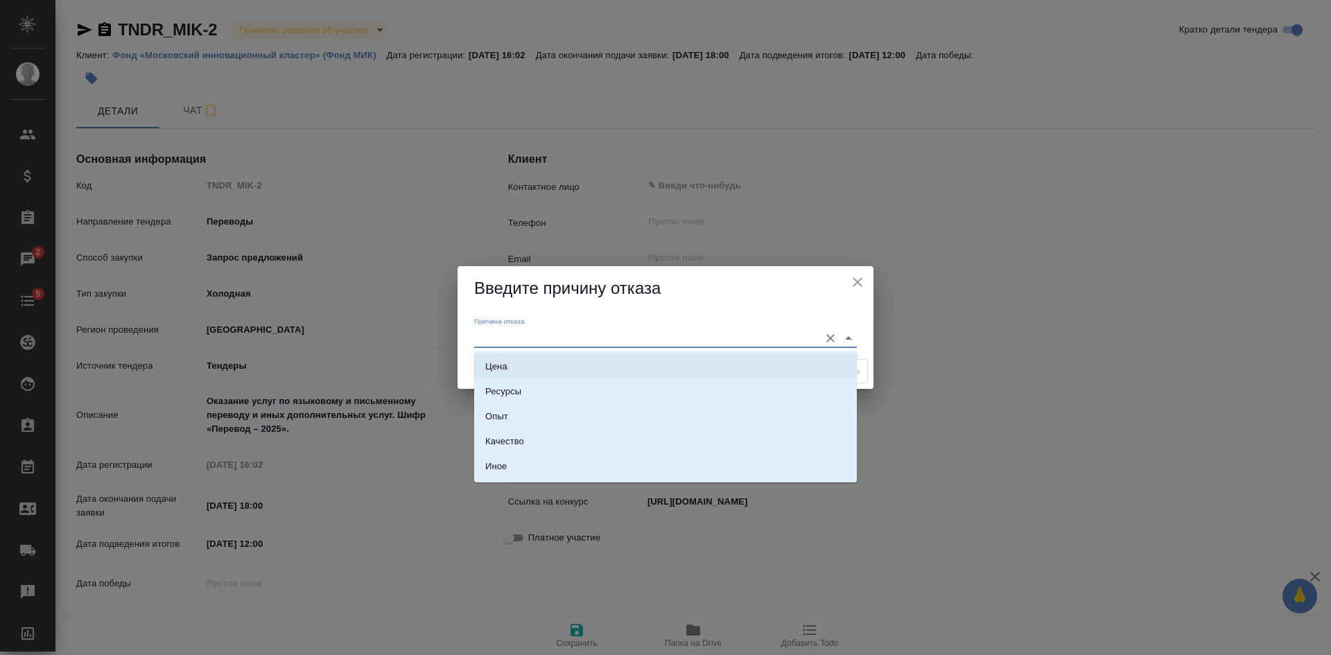
click at [510, 367] on li "Цена" at bounding box center [665, 366] width 383 height 25
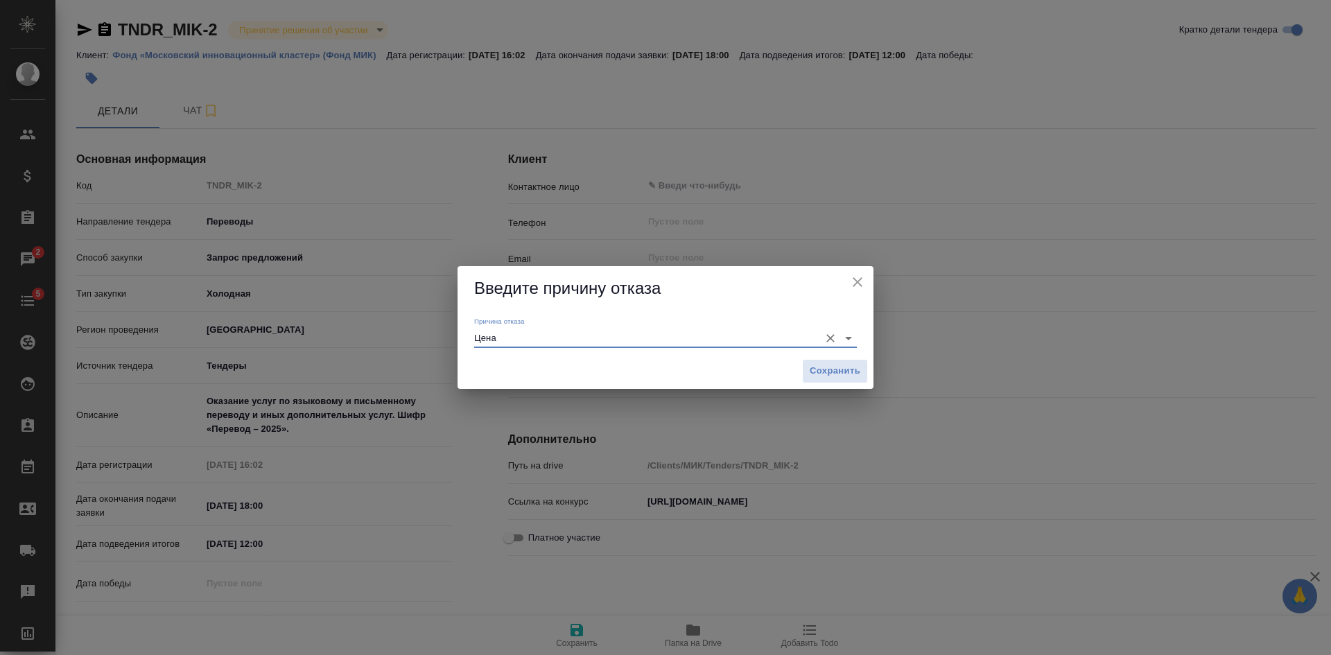
drag, startPoint x: 587, startPoint y: 337, endPoint x: 564, endPoint y: 347, distance: 24.5
click at [586, 338] on input "Цена" at bounding box center [643, 337] width 338 height 19
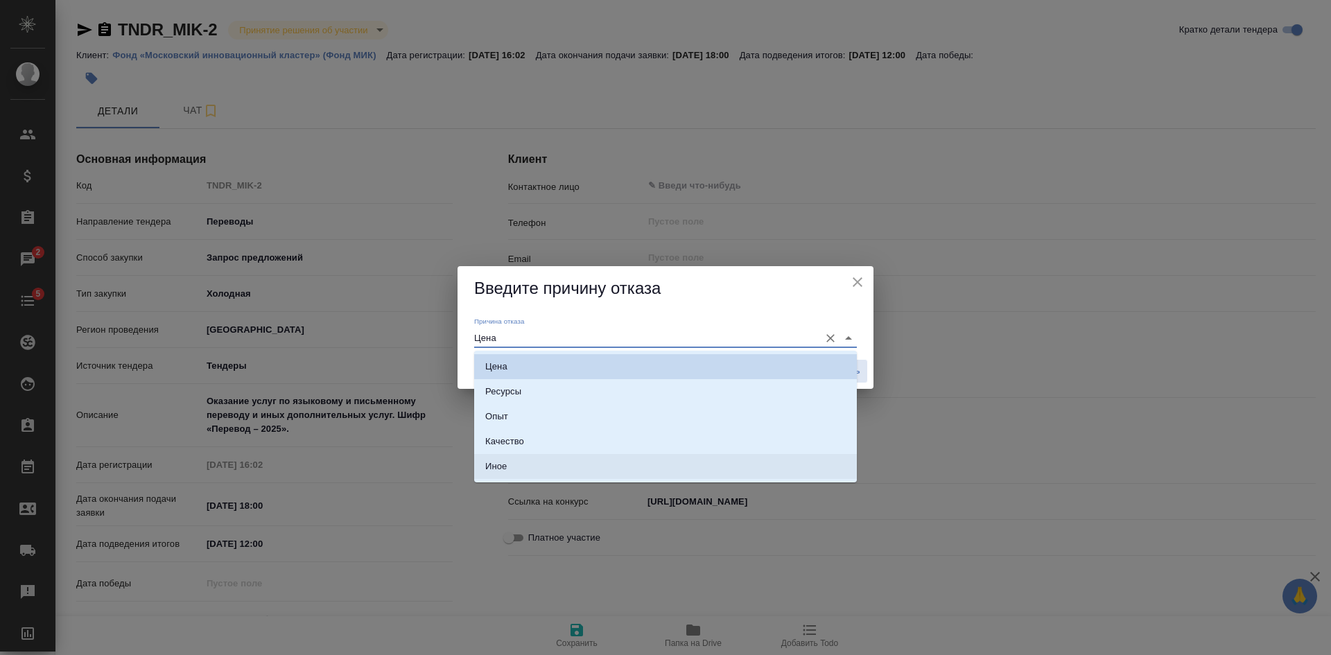
click at [499, 465] on div "Иное" at bounding box center [495, 467] width 21 height 14
type input "Иное"
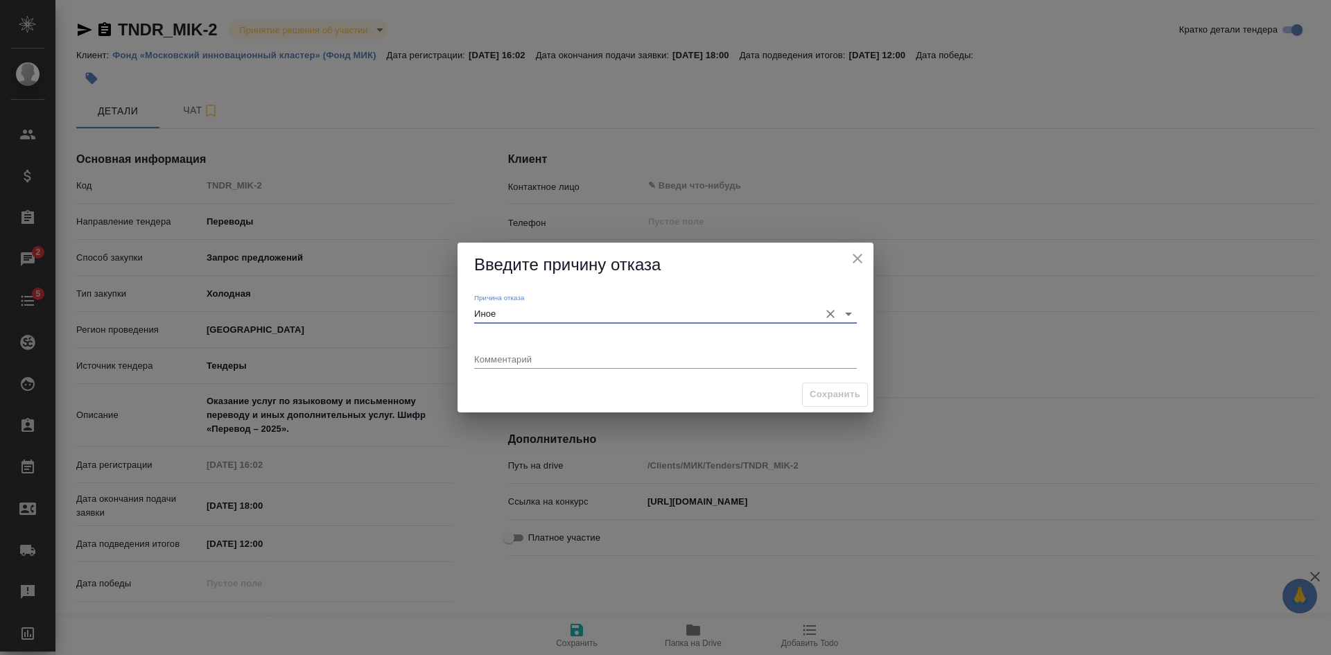
click at [530, 357] on textarea at bounding box center [665, 359] width 383 height 10
click at [645, 360] on textarea "Штрафы, требование работа в выходны/праздники и нерабочее время" at bounding box center [665, 359] width 383 height 10
click at [795, 359] on textarea "Штрафы, требование работа в выходные/праздники и нерабочее время" at bounding box center [665, 359] width 383 height 10
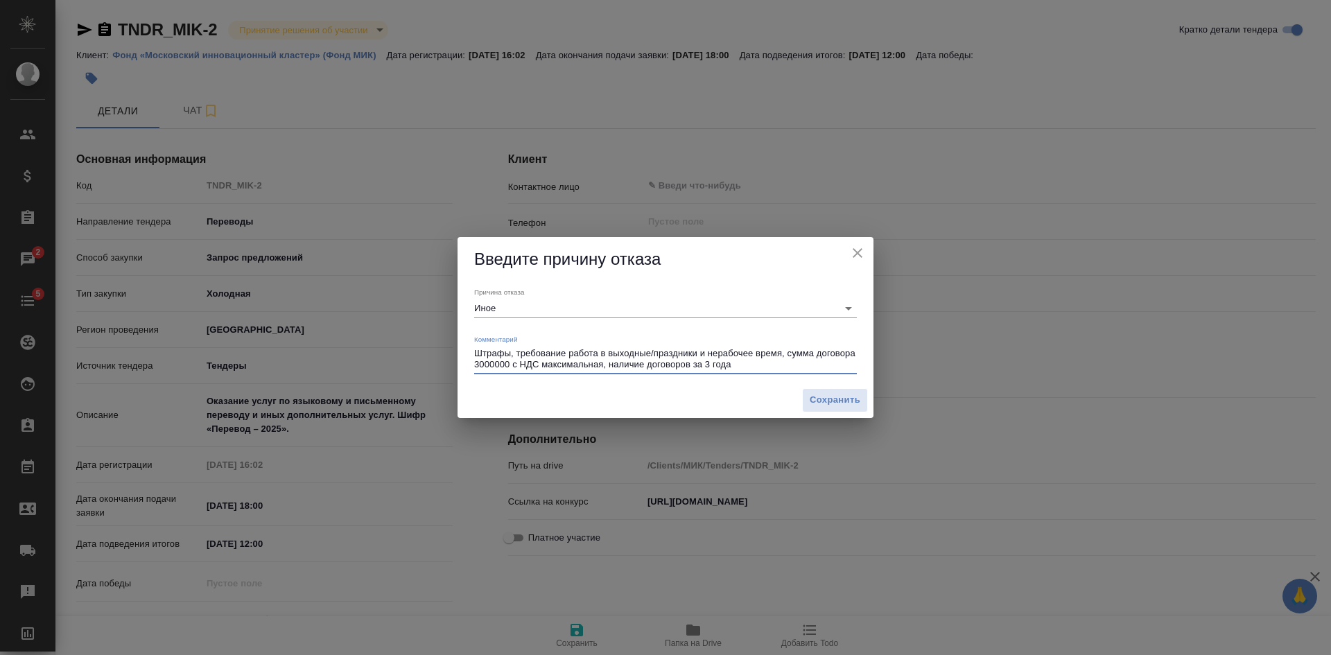
click at [544, 363] on textarea "Штрафы, требование работа в выходные/праздники и нерабочее время, сумма договор…" at bounding box center [665, 358] width 383 height 21
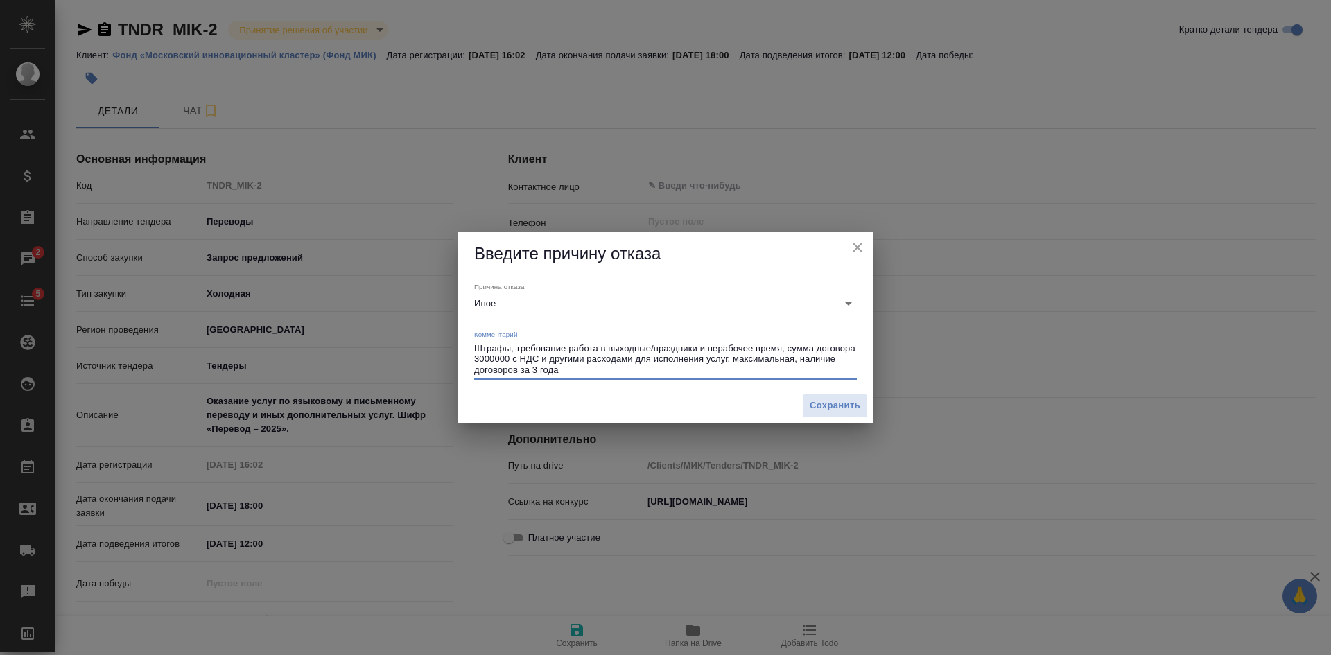
drag, startPoint x: 793, startPoint y: 359, endPoint x: 733, endPoint y: 360, distance: 60.3
click at [733, 360] on textarea "Штрафы, требование работа в выходные/праздники и нерабочее время, сумма договор…" at bounding box center [665, 359] width 383 height 32
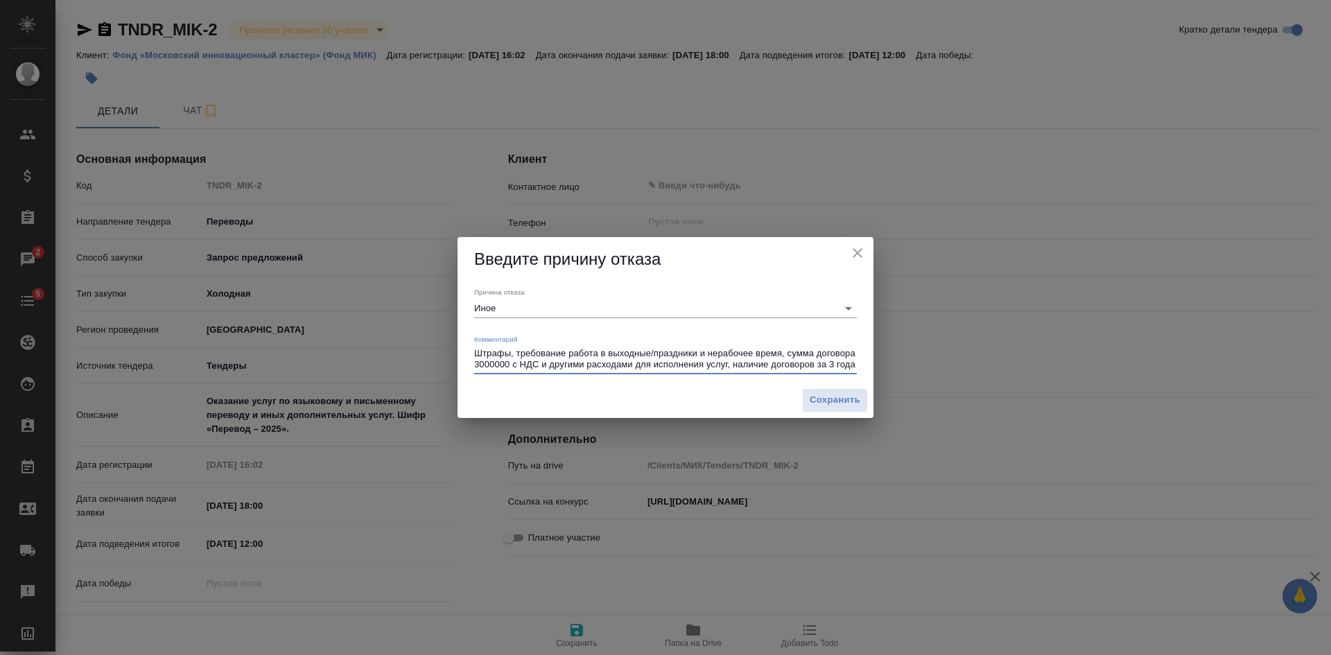
click at [853, 367] on textarea "Штрафы, требование работа в выходные/праздники и нерабочее время, сумма договор…" at bounding box center [665, 358] width 383 height 21
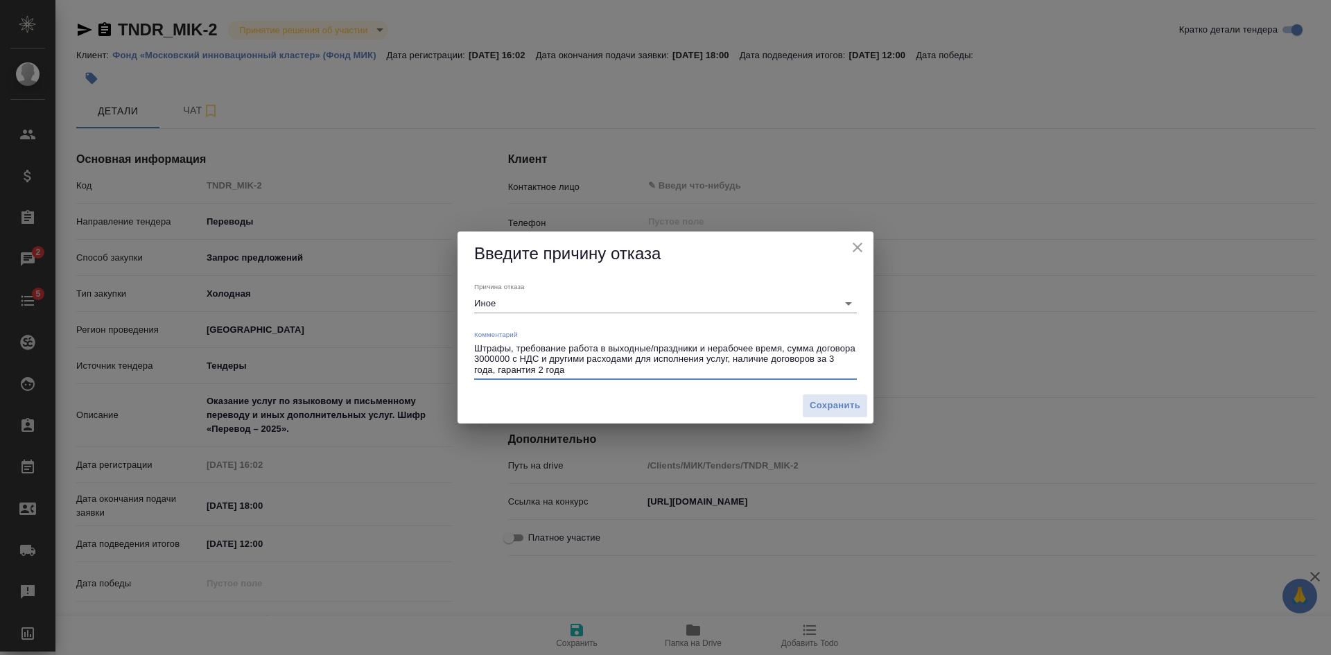
click at [537, 367] on textarea "Штрафы, требование работа в выходные/праздники и нерабочее время, сумма договор…" at bounding box center [665, 359] width 383 height 32
click at [530, 370] on textarea "Штрафы, требование работа в выходные/праздники и нерабочее время, сумма договор…" at bounding box center [665, 359] width 383 height 32
type textarea "Штрафы, требование работа в выходные/праздники и нерабочее время, сумма договор…"
click at [824, 406] on span "Сохранить" at bounding box center [835, 406] width 51 height 16
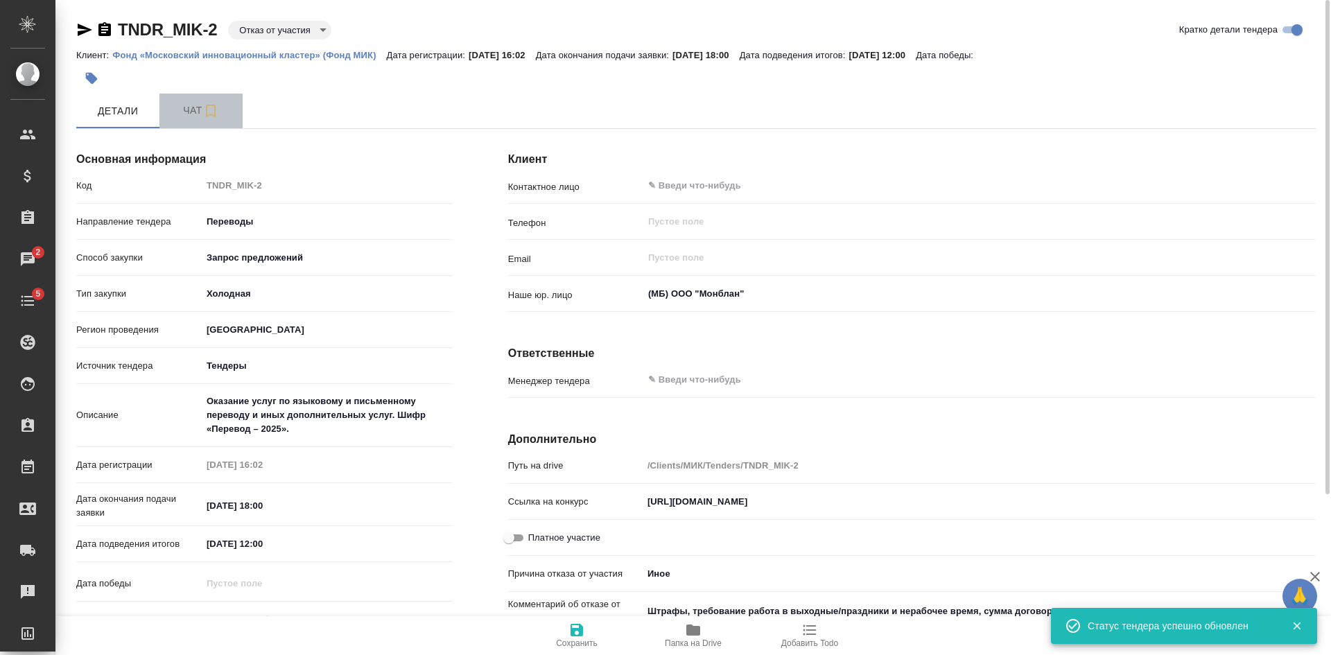
click at [185, 105] on span "Чат" at bounding box center [201, 110] width 67 height 17
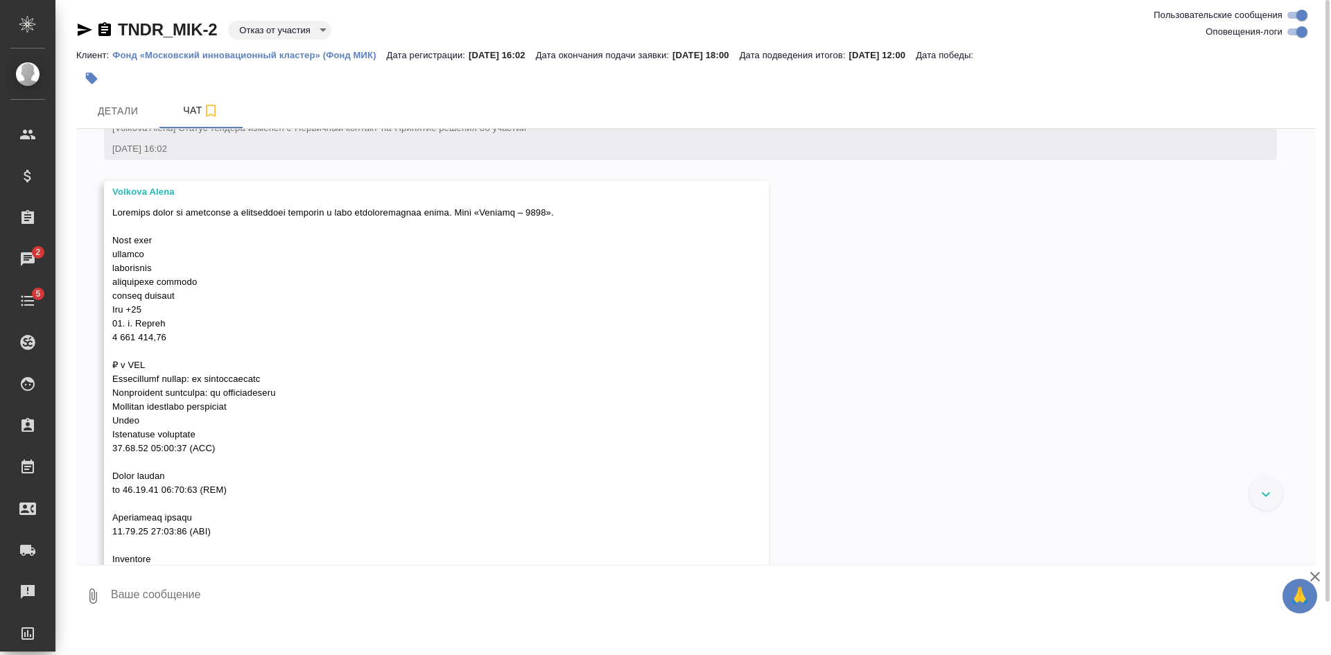
scroll to position [123, 0]
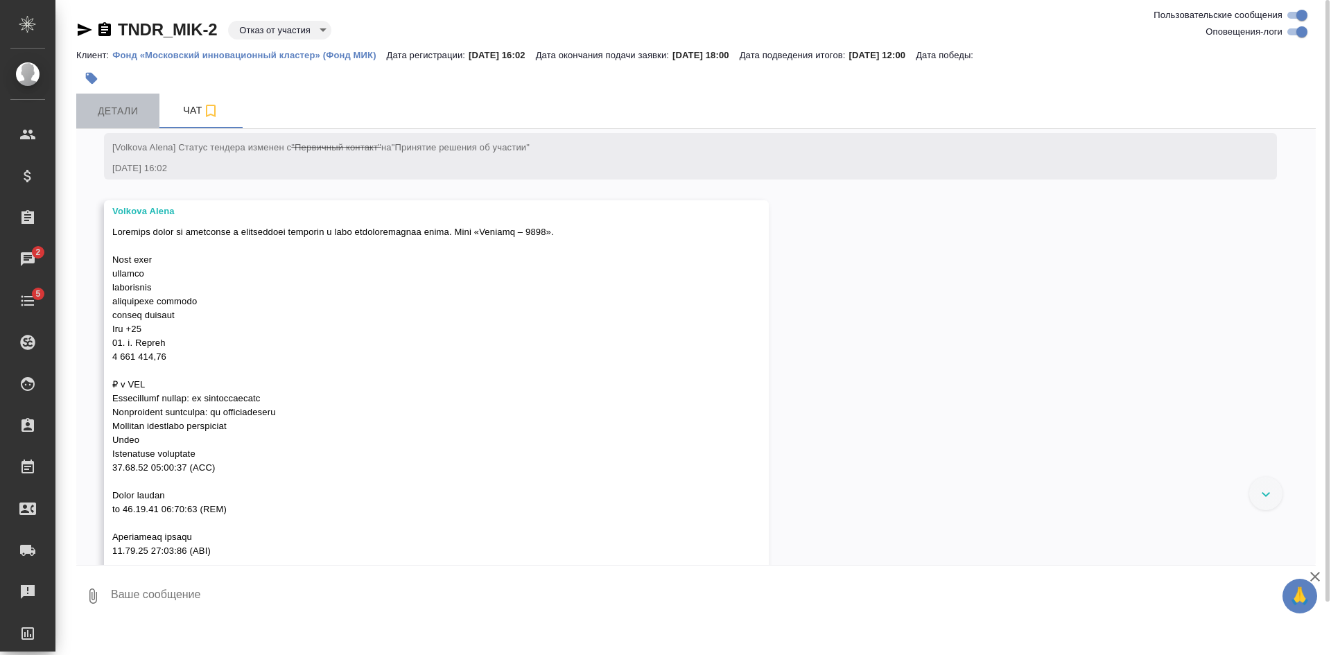
click at [123, 114] on span "Детали" at bounding box center [118, 111] width 67 height 17
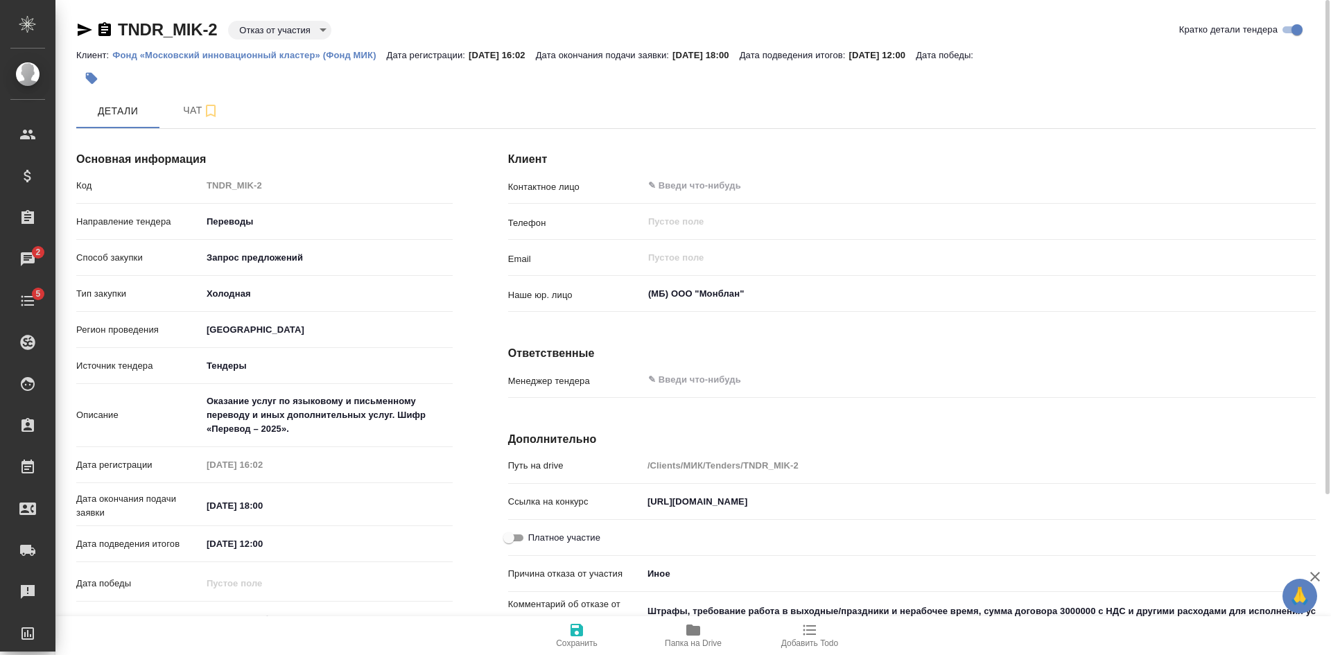
click at [287, 28] on body "🙏 .cls-1 fill:#fff; AWATERA Kasatkina Aleksandra Клиенты Спецификации Заказы 2 …" at bounding box center [665, 327] width 1331 height 655
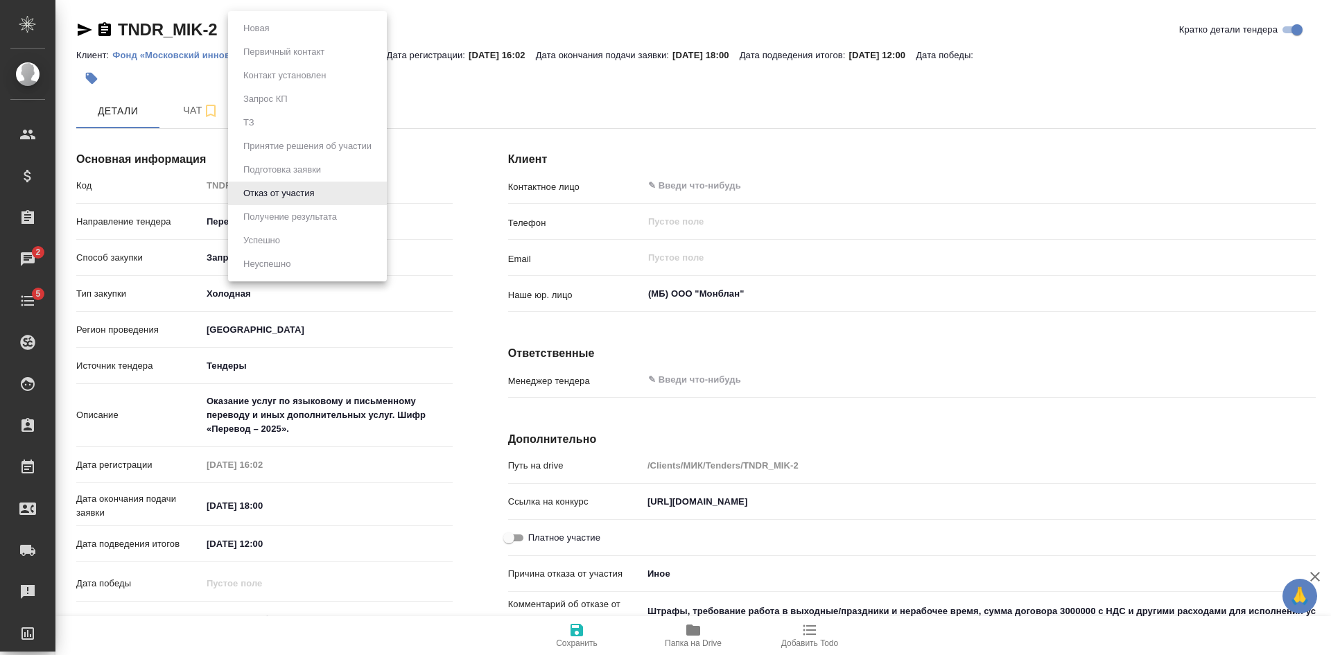
click at [513, 119] on div at bounding box center [665, 327] width 1331 height 655
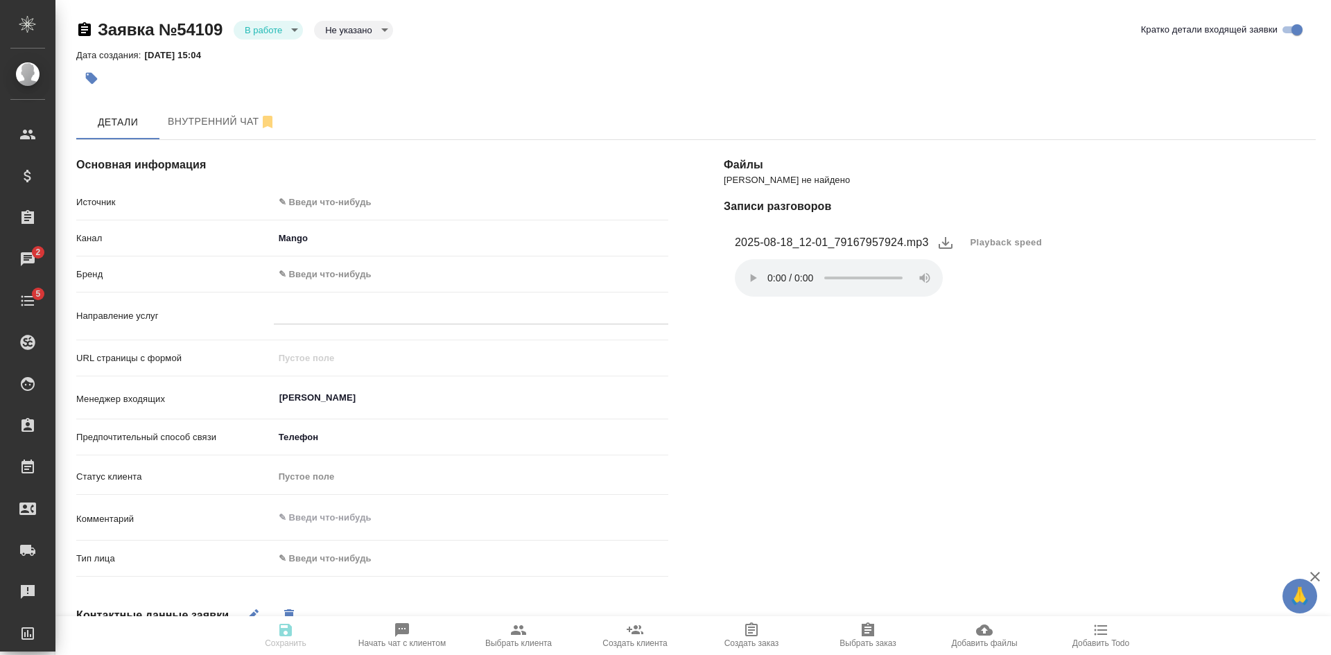
select select "RU"
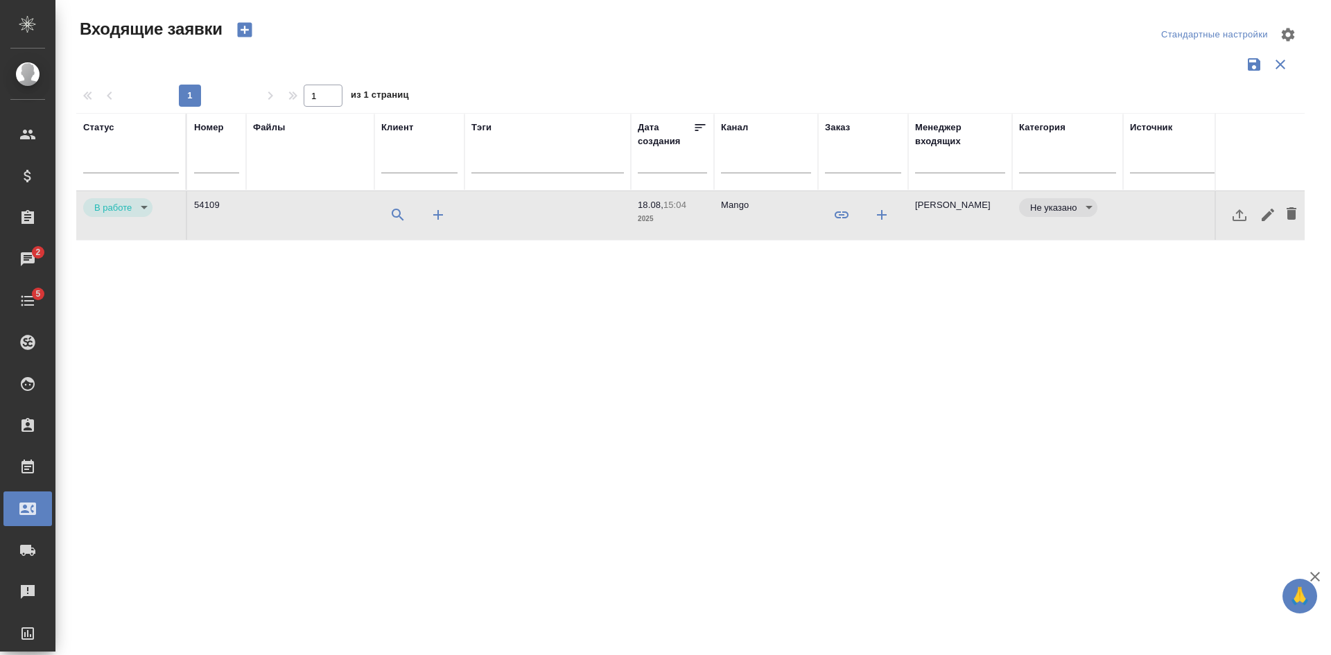
select select "RU"
